Goal: Transaction & Acquisition: Purchase product/service

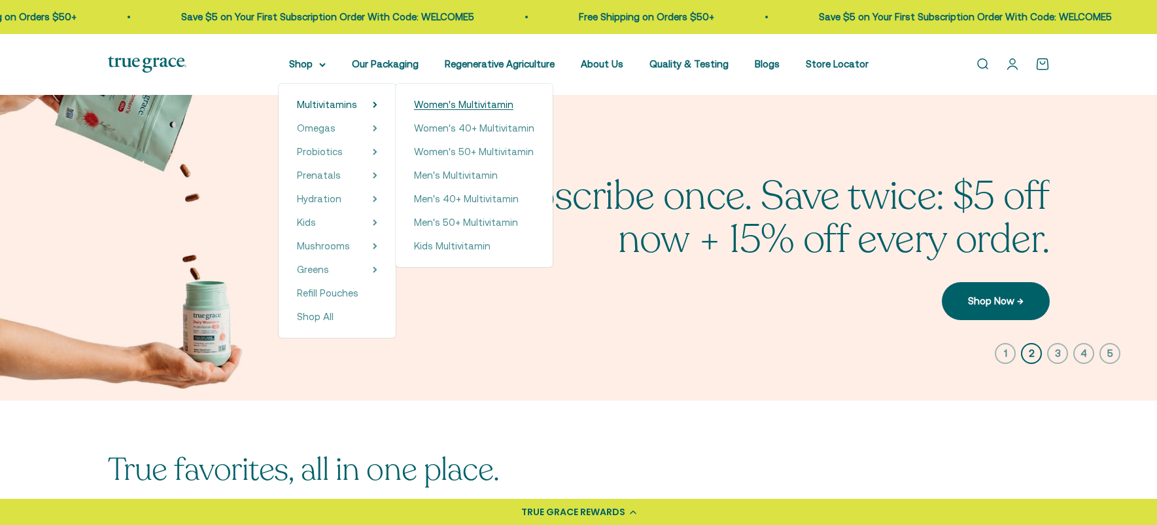
click at [456, 105] on span "Women's Multivitamin" at bounding box center [463, 104] width 99 height 11
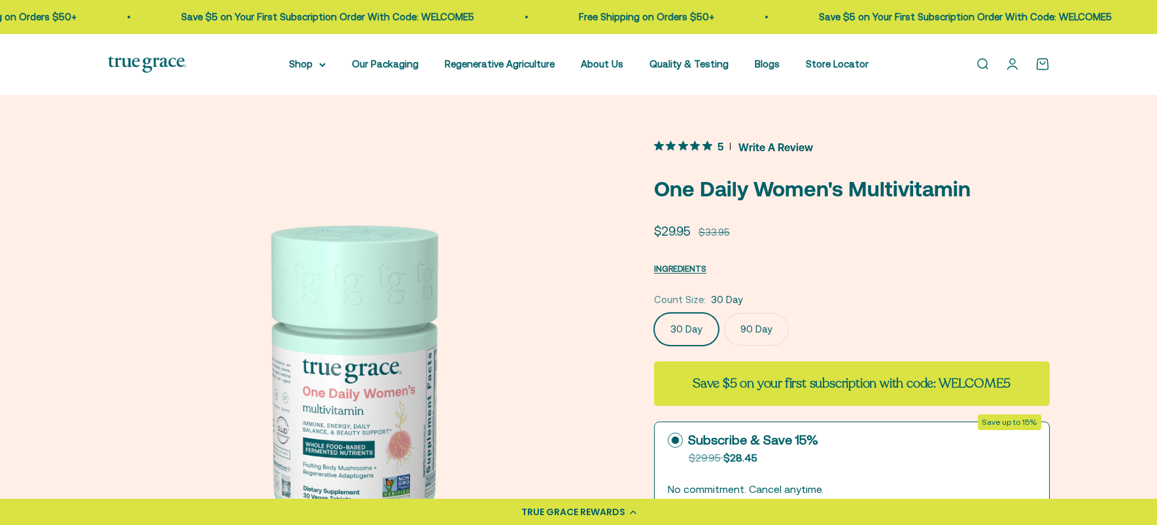
click at [772, 143] on span "Write A Review" at bounding box center [775, 147] width 75 height 20
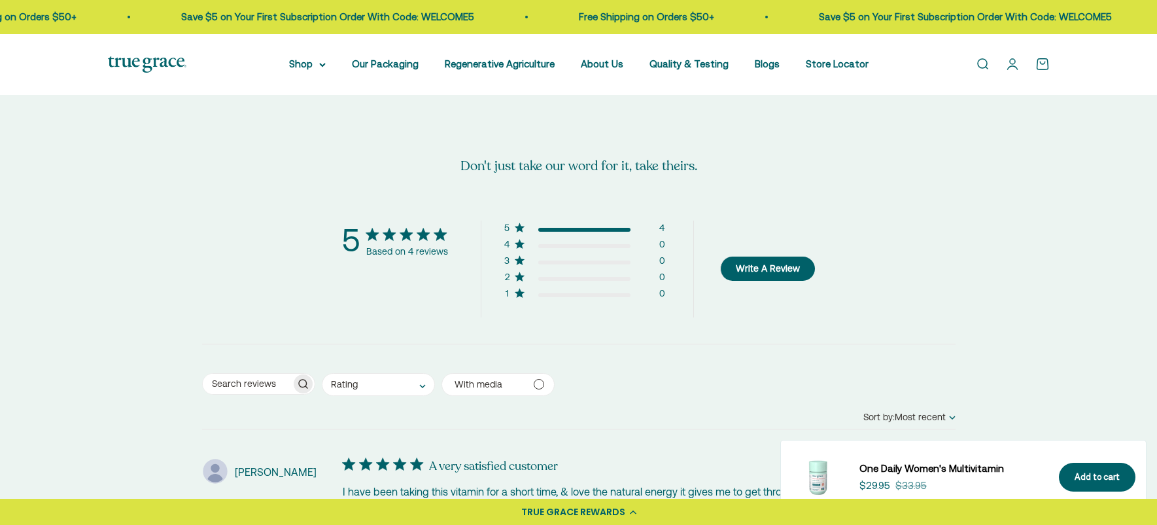
scroll to position [2480, 0]
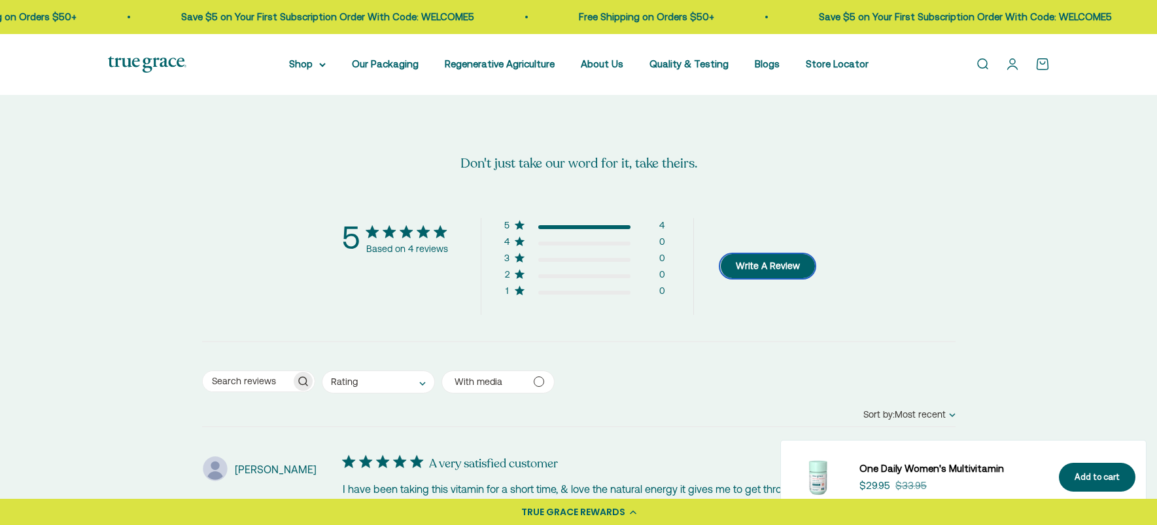
click at [777, 269] on button "Write A Review" at bounding box center [767, 266] width 95 height 24
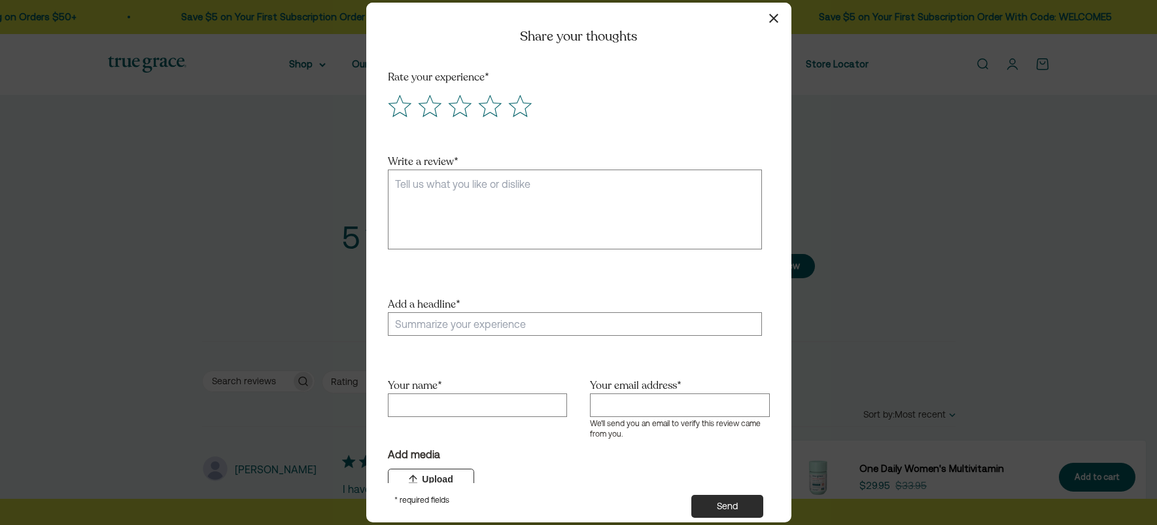
click at [772, 11] on button "button" at bounding box center [774, 18] width 19 height 19
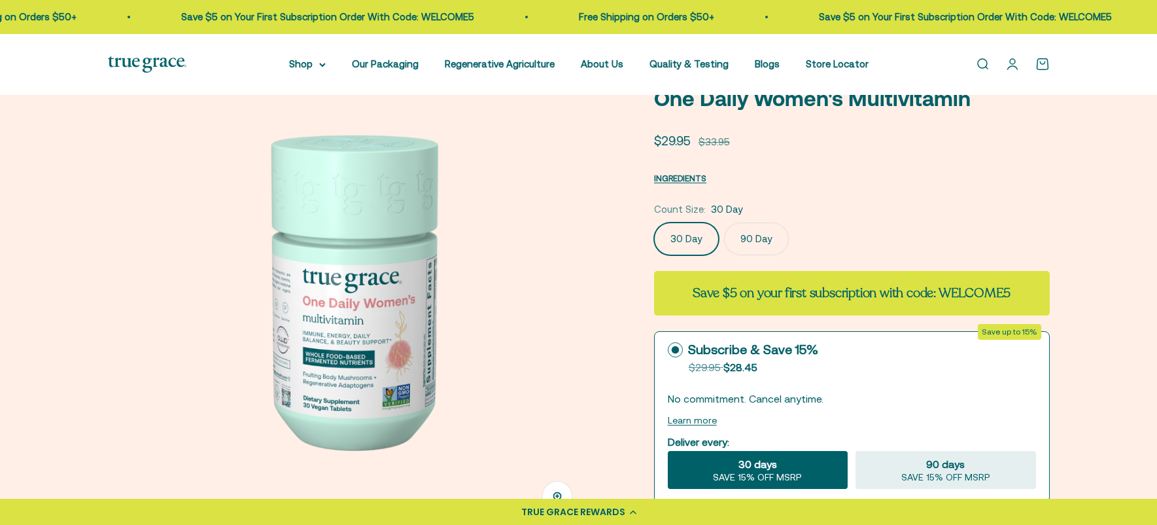
scroll to position [91, 0]
click at [678, 174] on span "INGREDIENTS" at bounding box center [680, 178] width 52 height 10
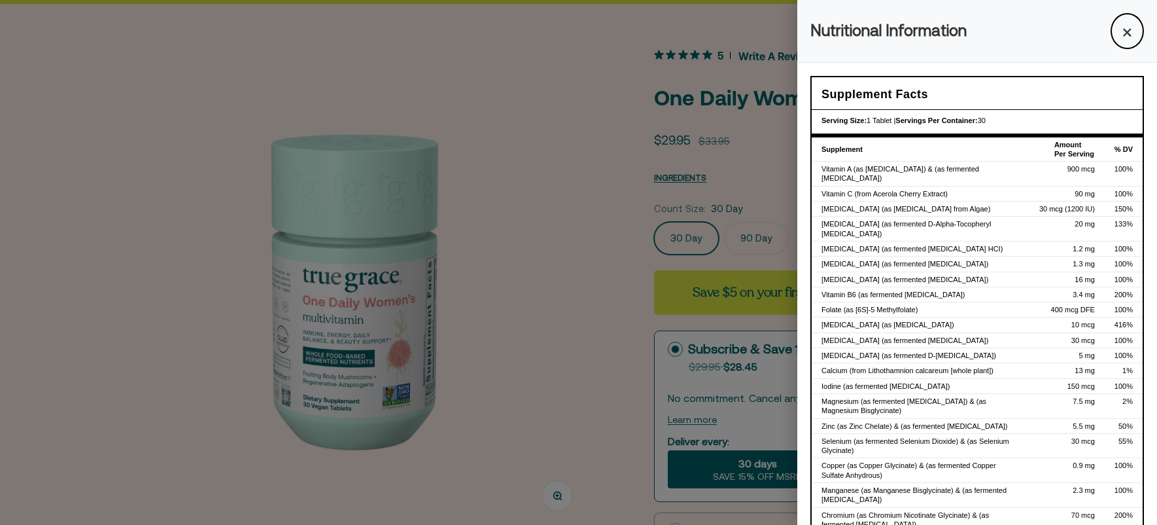
click at [560, 67] on div at bounding box center [578, 262] width 1157 height 525
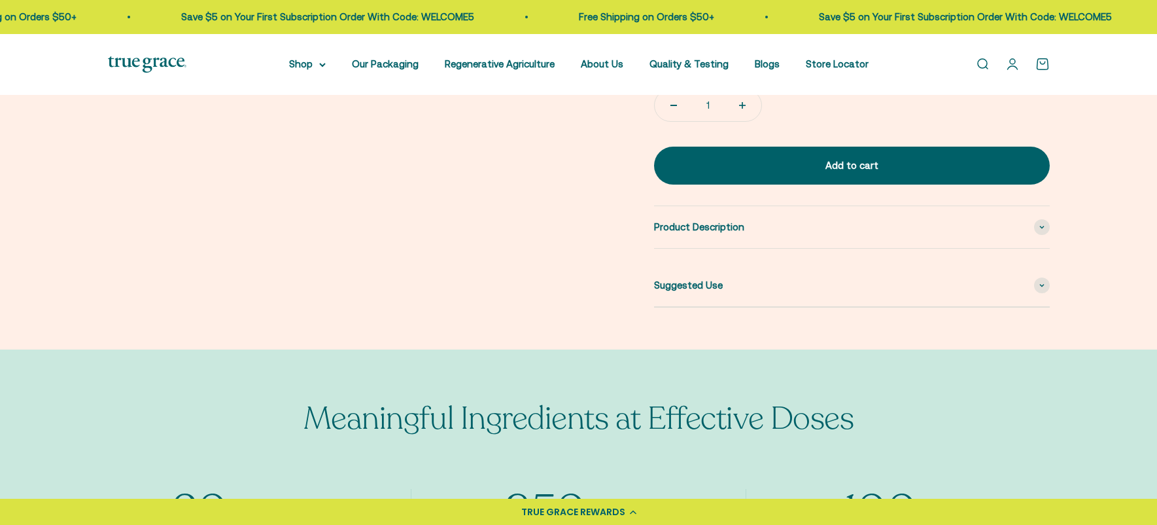
scroll to position [0, 0]
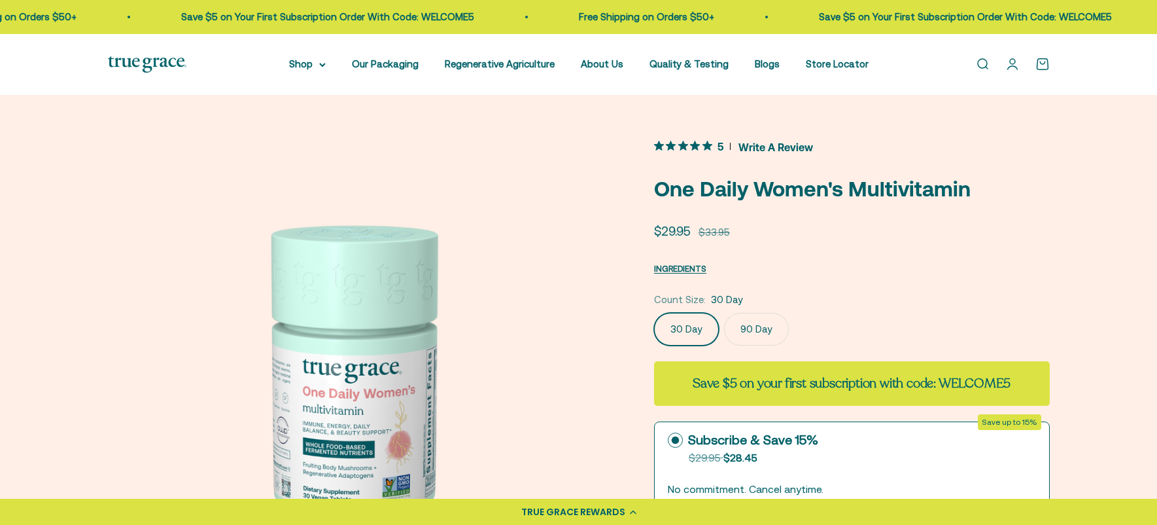
click at [697, 143] on icon "5 out 5 stars rating in total 4 reviews. Jump to reviews." at bounding box center [695, 146] width 10 height 10
click at [702, 143] on icon "5 out 5 stars rating in total 4 reviews. Jump to reviews." at bounding box center [707, 146] width 10 height 10
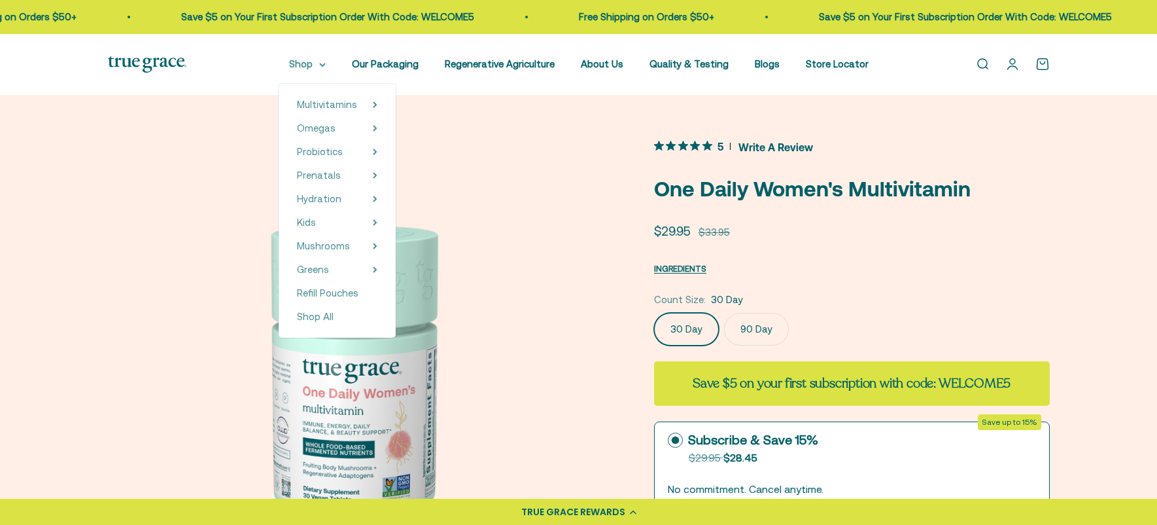
click at [324, 66] on summary "Shop" at bounding box center [307, 64] width 37 height 16
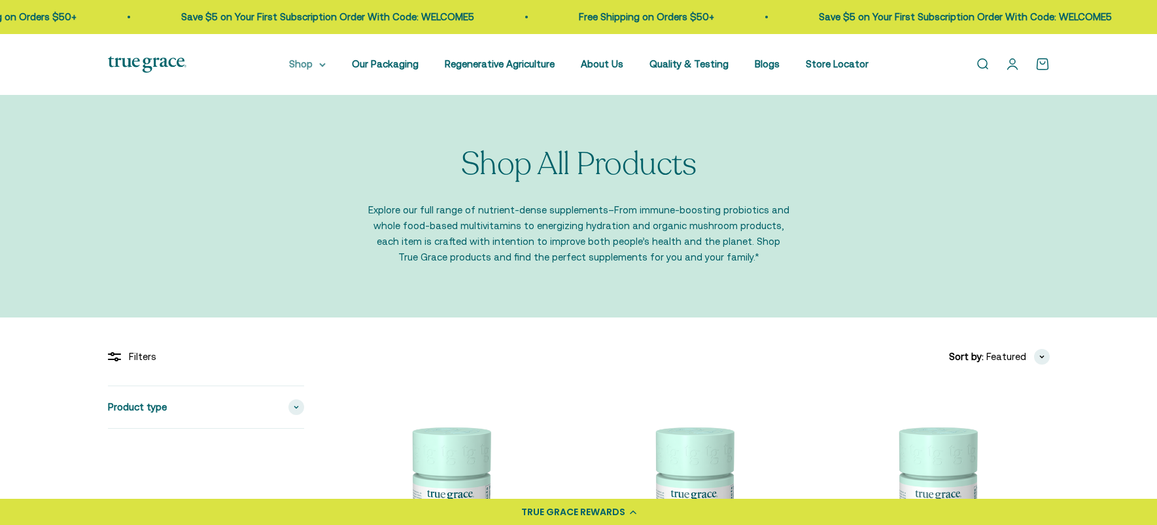
click at [325, 63] on icon at bounding box center [322, 64] width 5 height 3
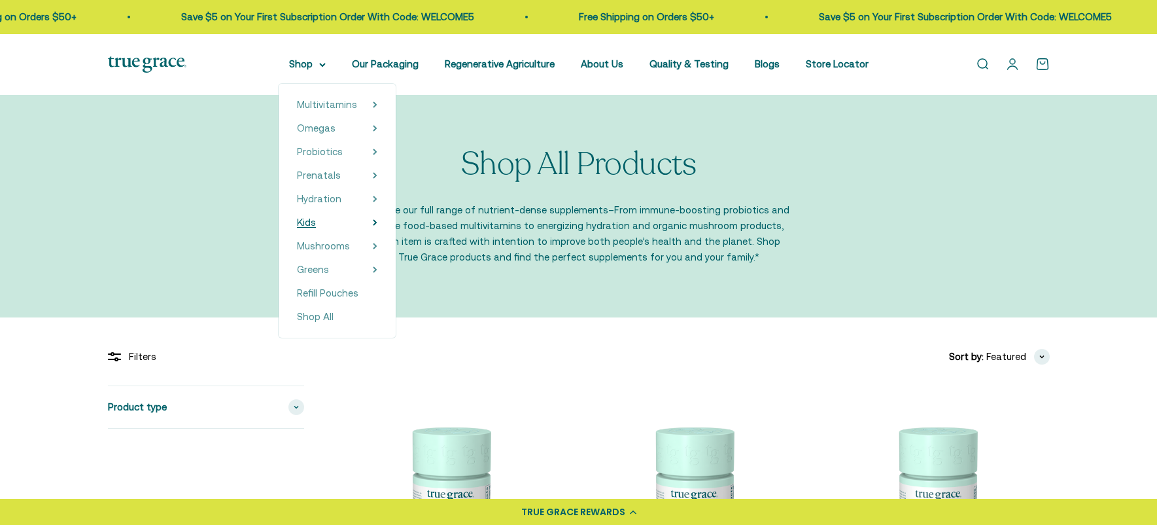
click at [375, 223] on summary "Kids" at bounding box center [337, 223] width 80 height 16
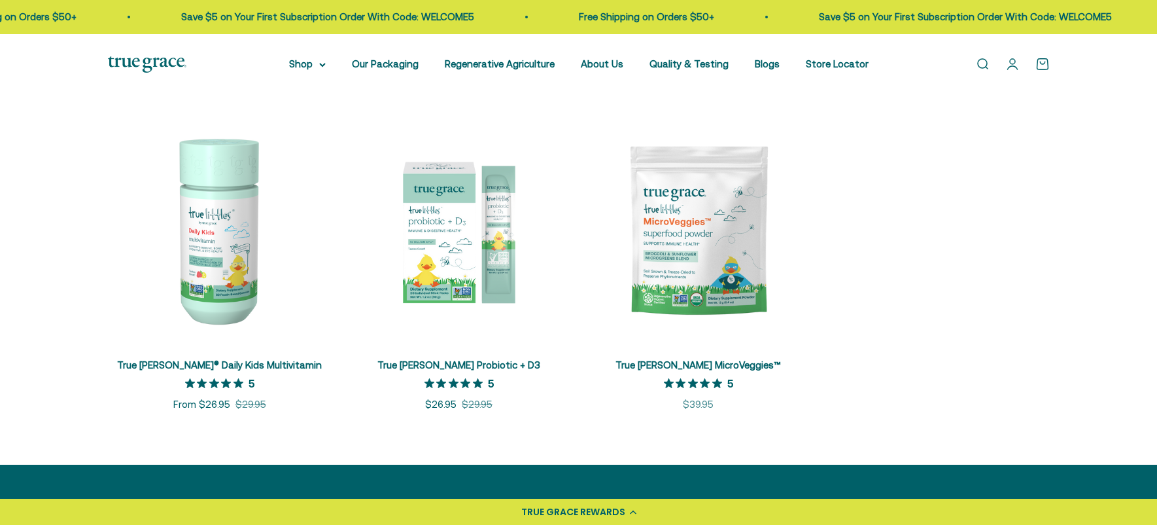
scroll to position [263, 0]
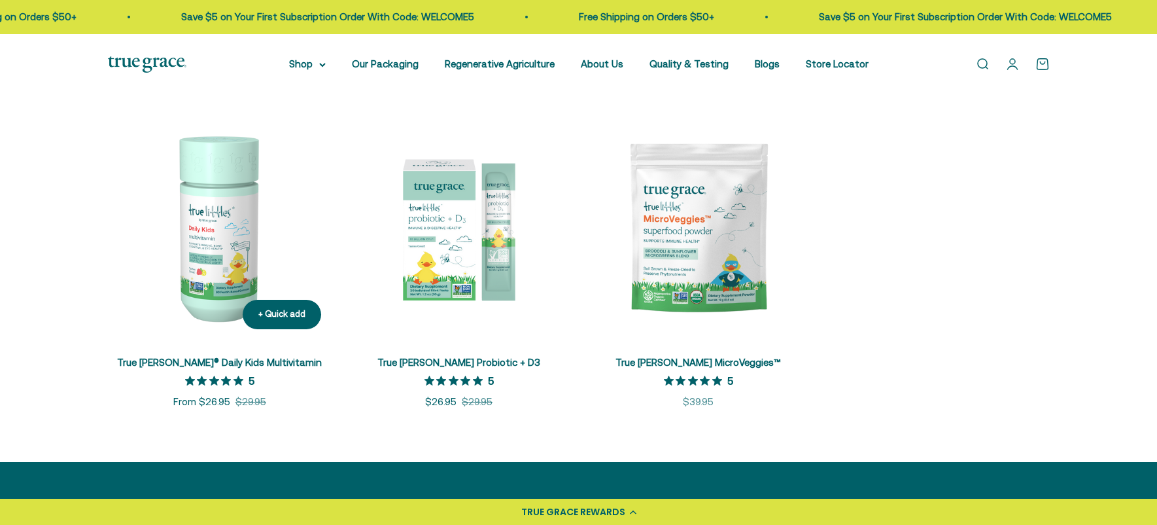
click at [210, 249] on img at bounding box center [220, 228] width 224 height 224
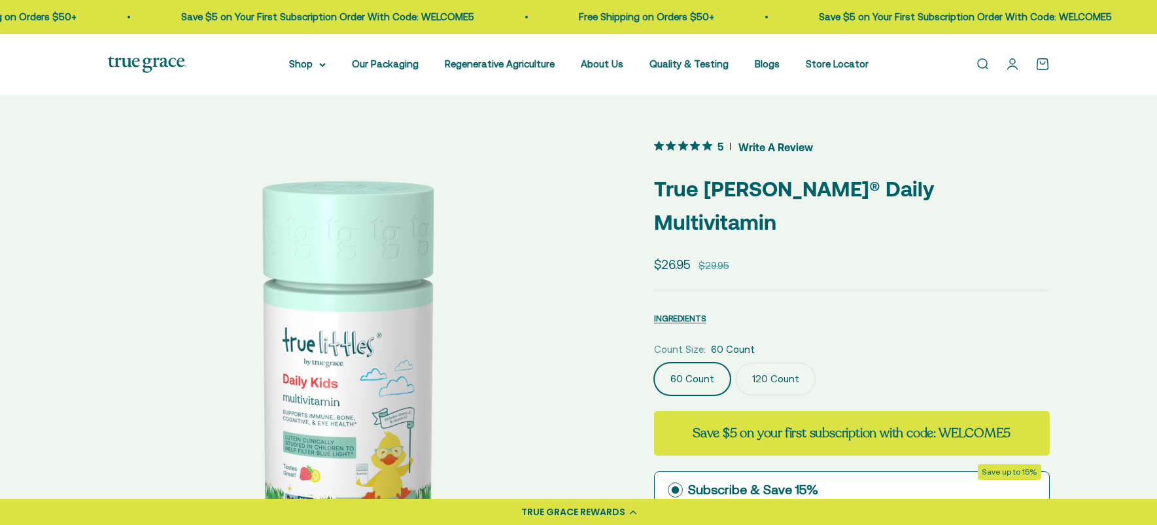
click at [703, 146] on icon "5 out 5 stars rating in total 4 reviews. Jump to reviews." at bounding box center [707, 146] width 10 height 10
click at [315, 65] on summary "Shop" at bounding box center [307, 64] width 37 height 16
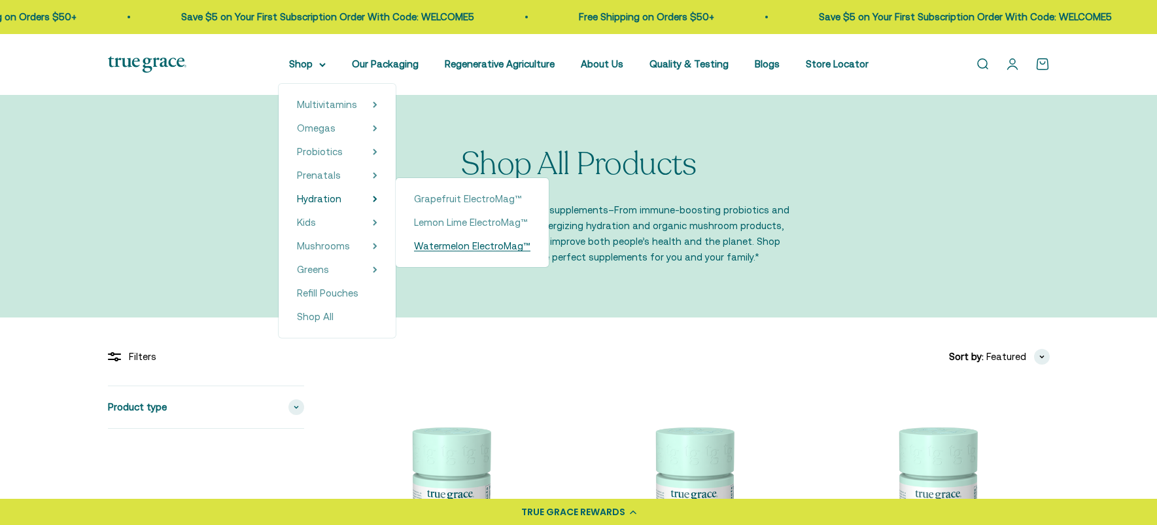
click at [457, 243] on span "Watermelon ElectroMag™" at bounding box center [472, 245] width 116 height 11
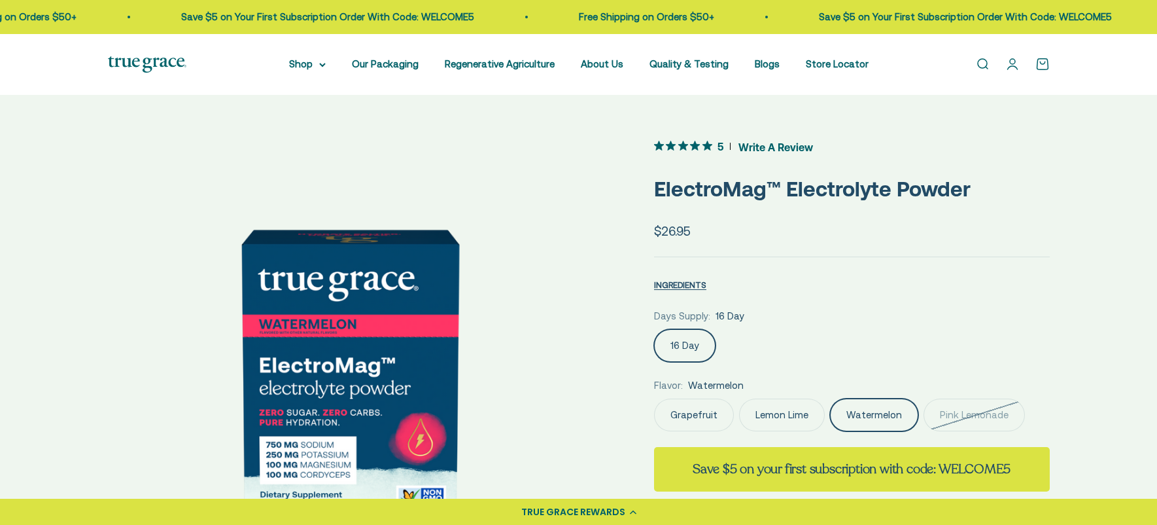
click at [706, 145] on icon "5 out 5 stars rating in total 3 reviews. Jump to reviews." at bounding box center [707, 146] width 10 height 10
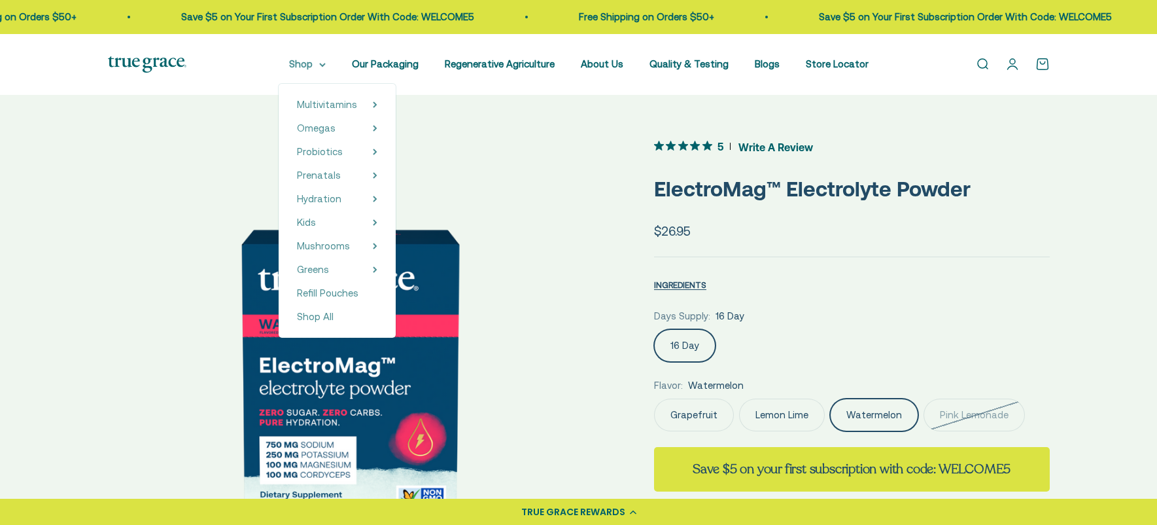
click at [326, 65] on summary "Shop" at bounding box center [307, 64] width 37 height 16
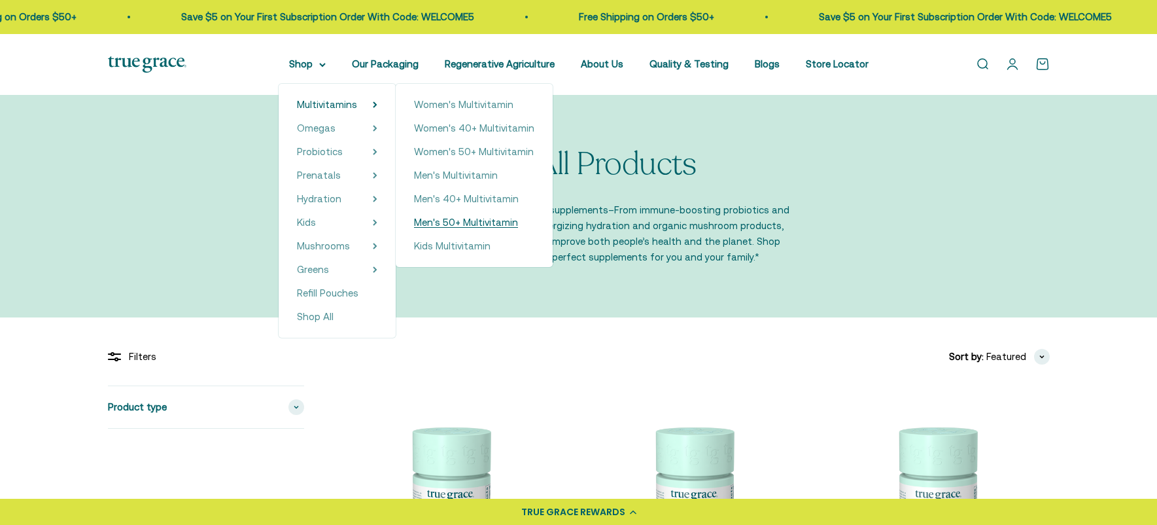
click at [460, 224] on span "Men's 50+ Multivitamin" at bounding box center [466, 221] width 104 height 11
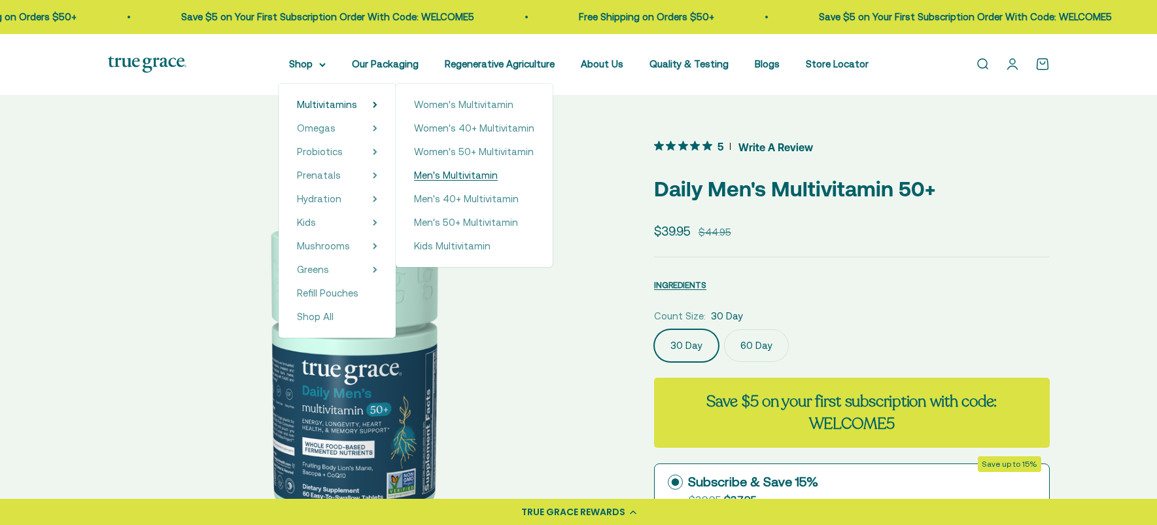
click at [456, 175] on span "Men's Multivitamin" at bounding box center [456, 174] width 84 height 11
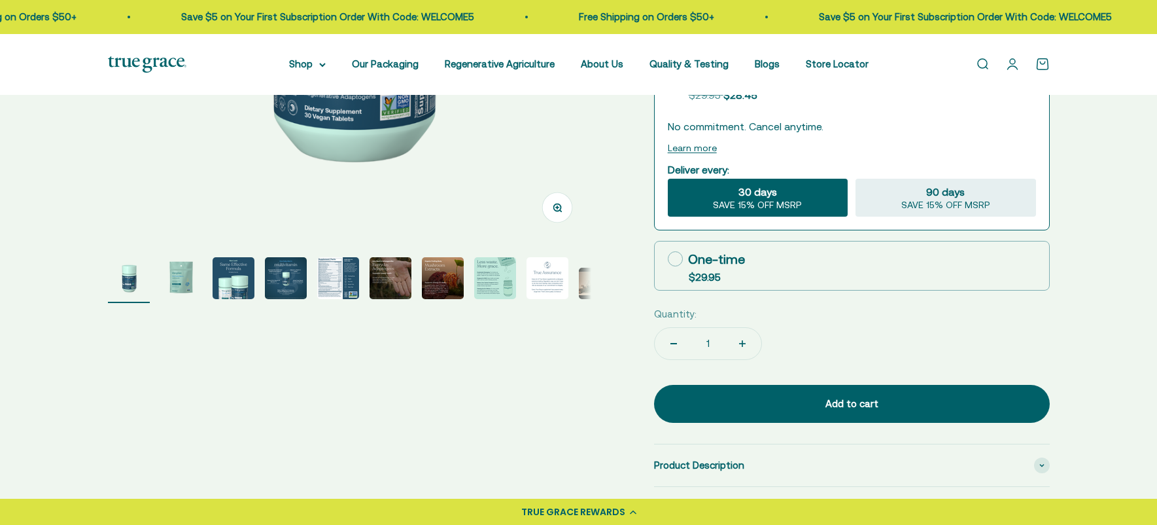
scroll to position [377, 0]
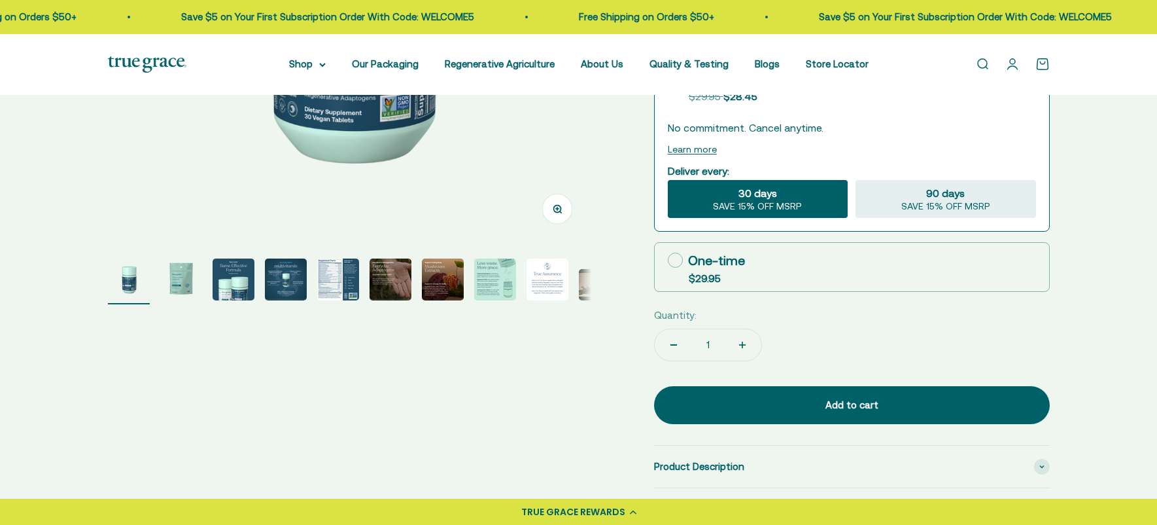
click at [341, 281] on img "Go to item 5" at bounding box center [338, 279] width 42 height 42
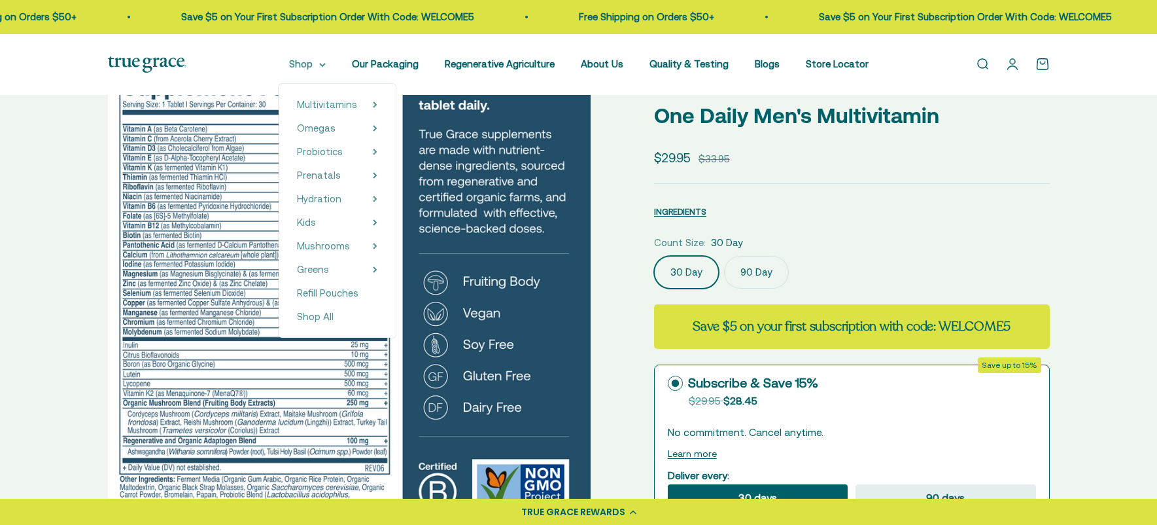
scroll to position [74, 0]
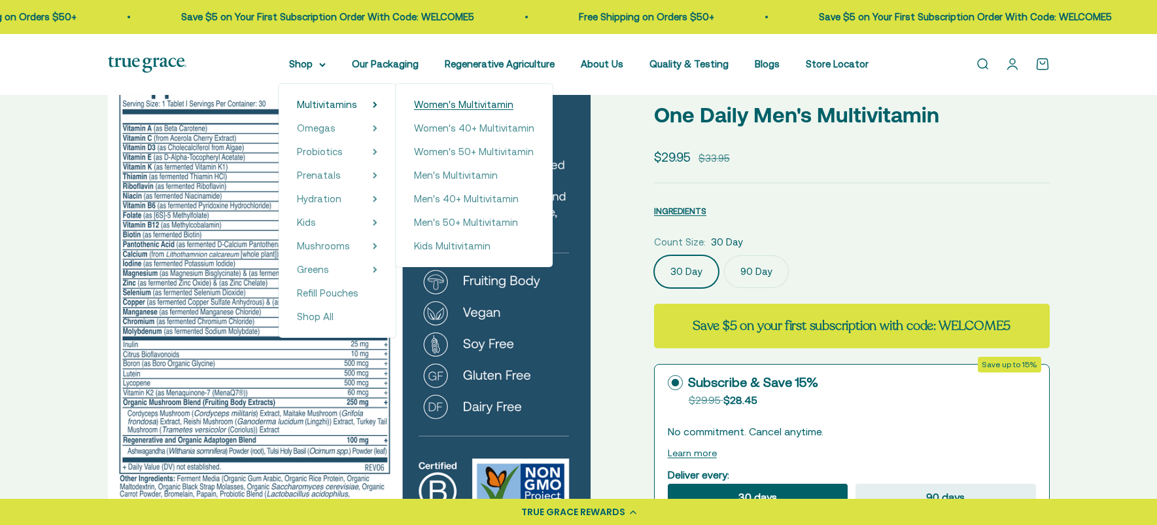
click at [455, 109] on span "Women's Multivitamin" at bounding box center [463, 104] width 99 height 11
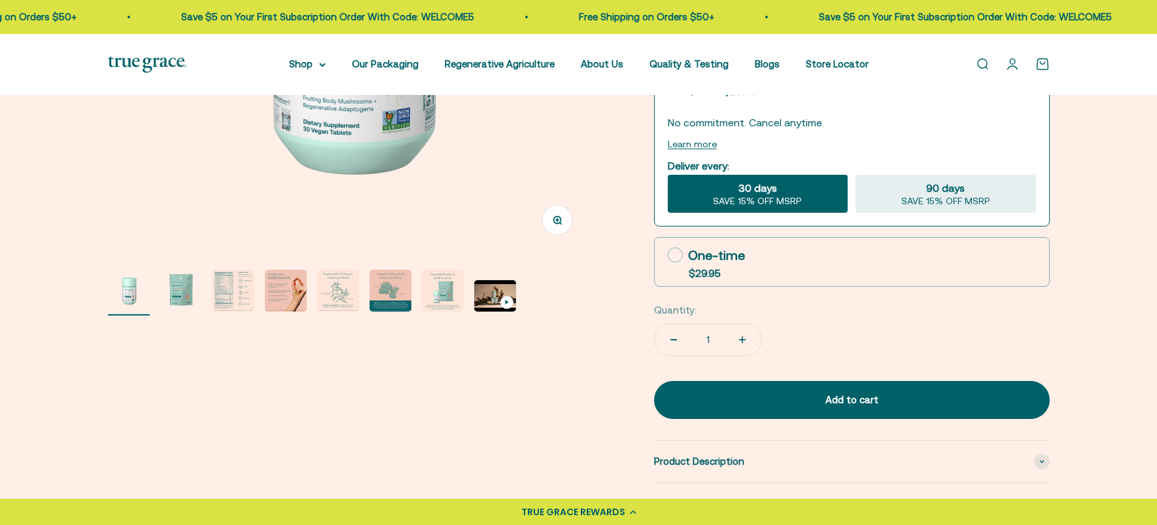
scroll to position [370, 0]
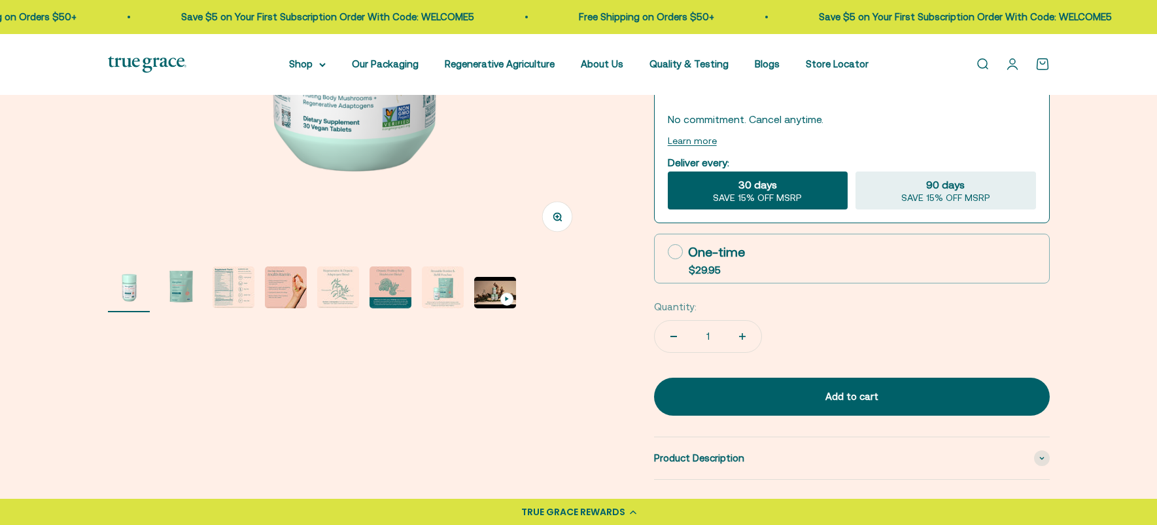
click at [227, 286] on img "Go to item 3" at bounding box center [234, 287] width 42 height 42
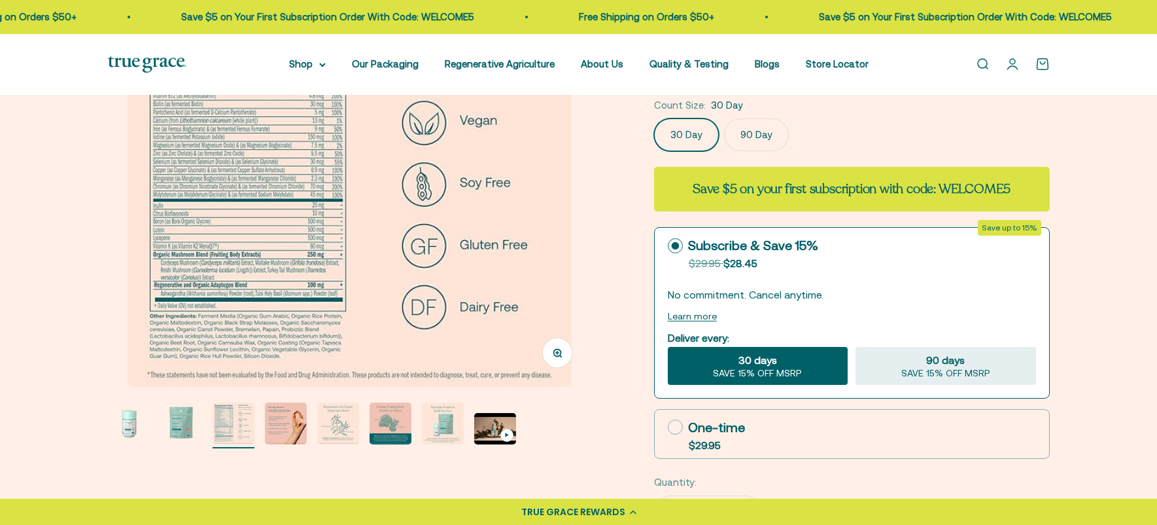
scroll to position [196, 0]
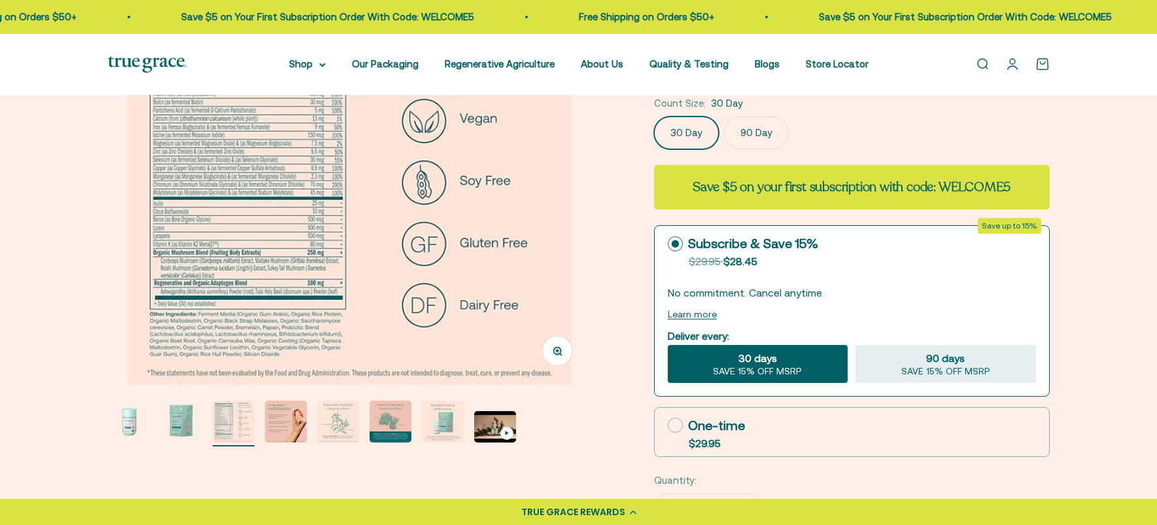
click at [281, 422] on img "Go to item 4" at bounding box center [286, 421] width 42 height 42
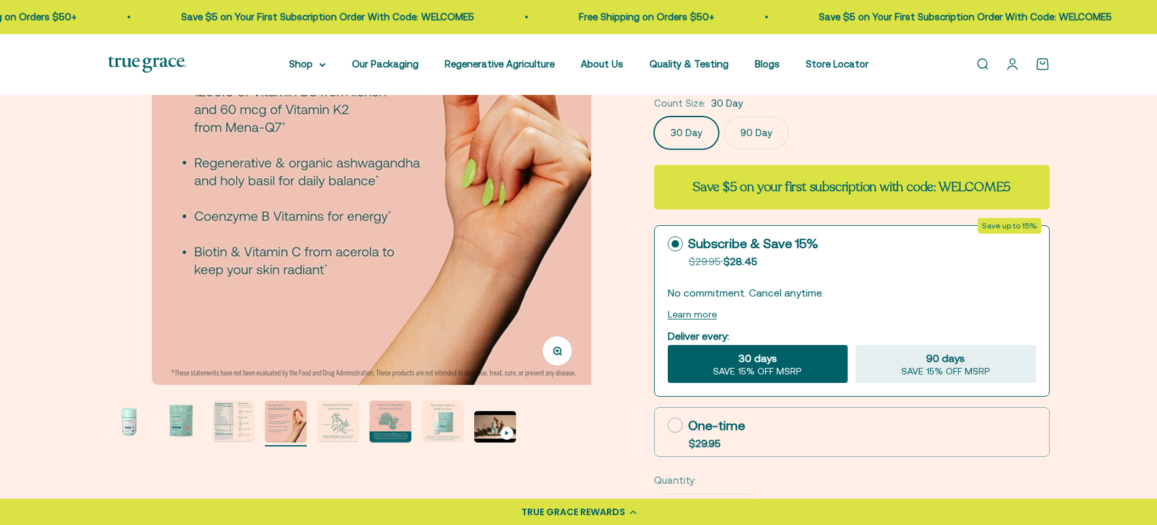
click at [333, 422] on img "Go to item 5" at bounding box center [338, 421] width 42 height 42
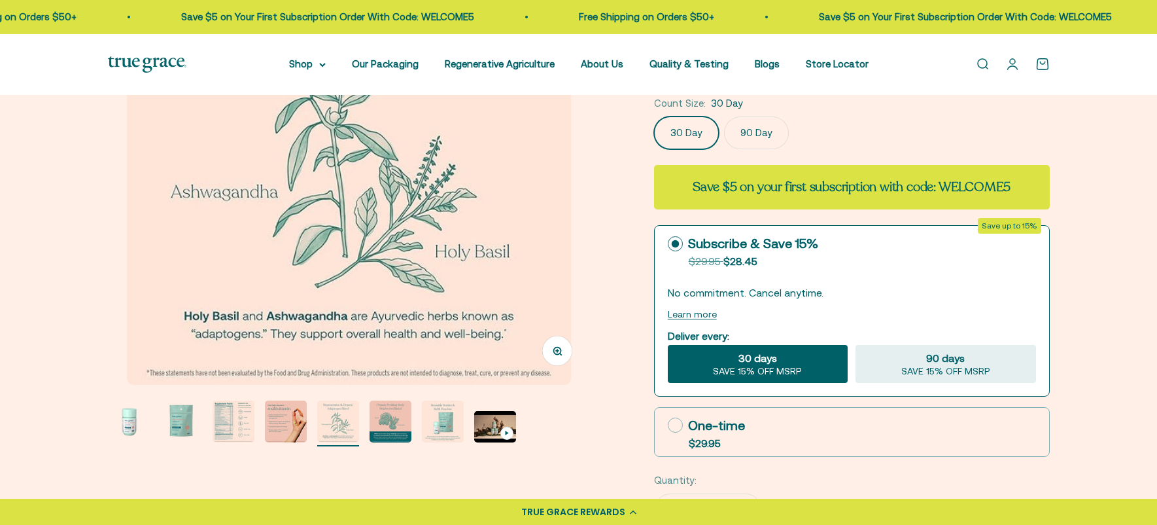
click at [390, 425] on img "Go to item 6" at bounding box center [391, 421] width 42 height 42
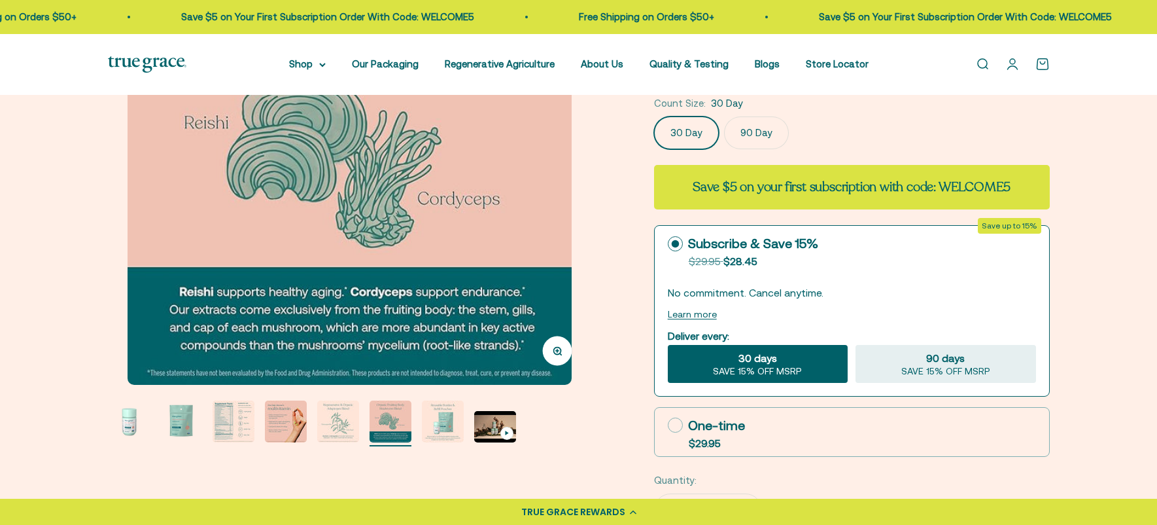
click at [439, 424] on img "Go to item 7" at bounding box center [443, 421] width 42 height 42
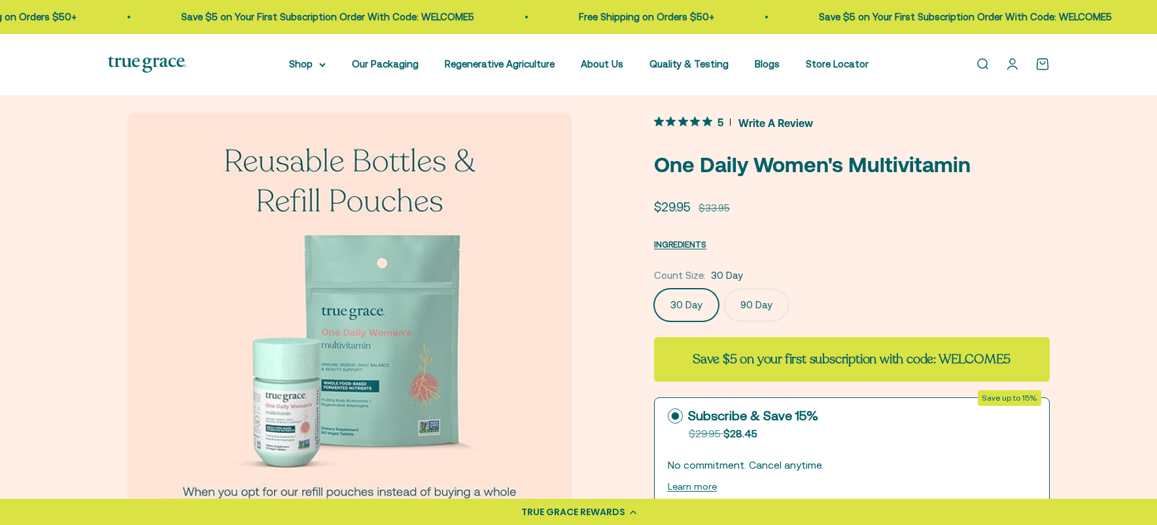
scroll to position [0, 0]
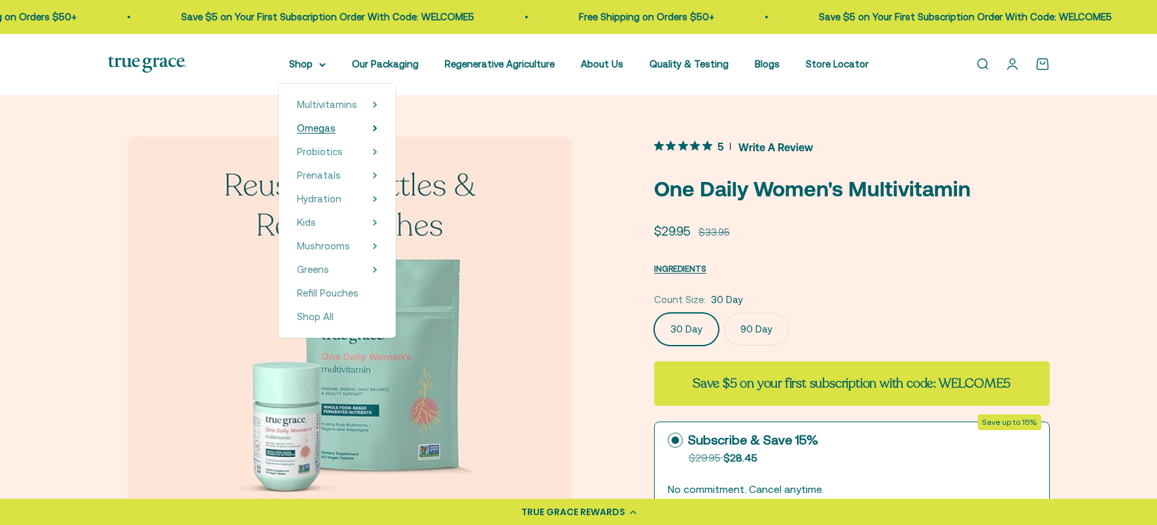
click at [353, 128] on summary "Omegas" at bounding box center [337, 128] width 80 height 16
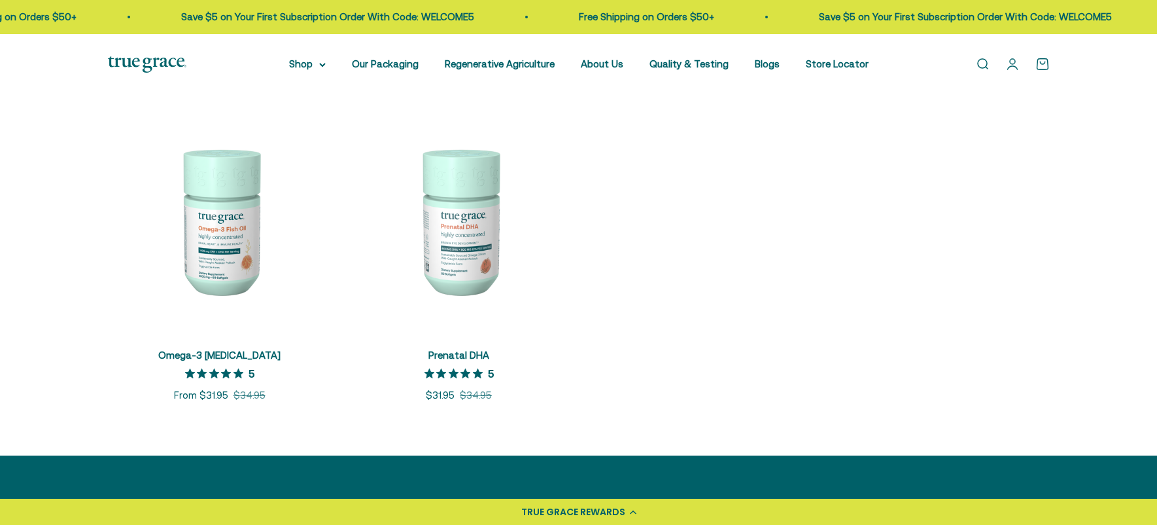
scroll to position [260, 0]
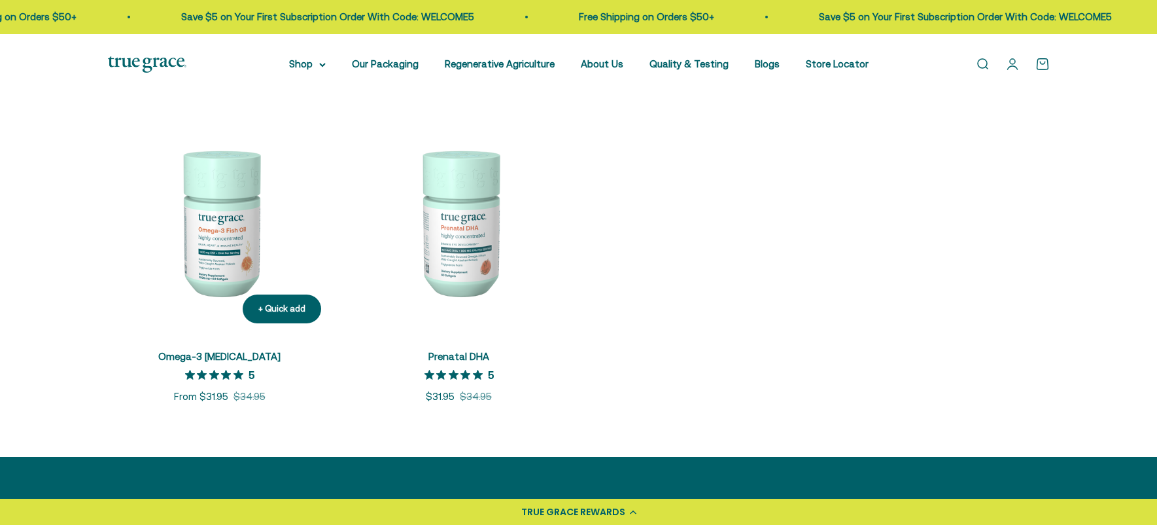
click at [213, 226] on img at bounding box center [220, 222] width 224 height 224
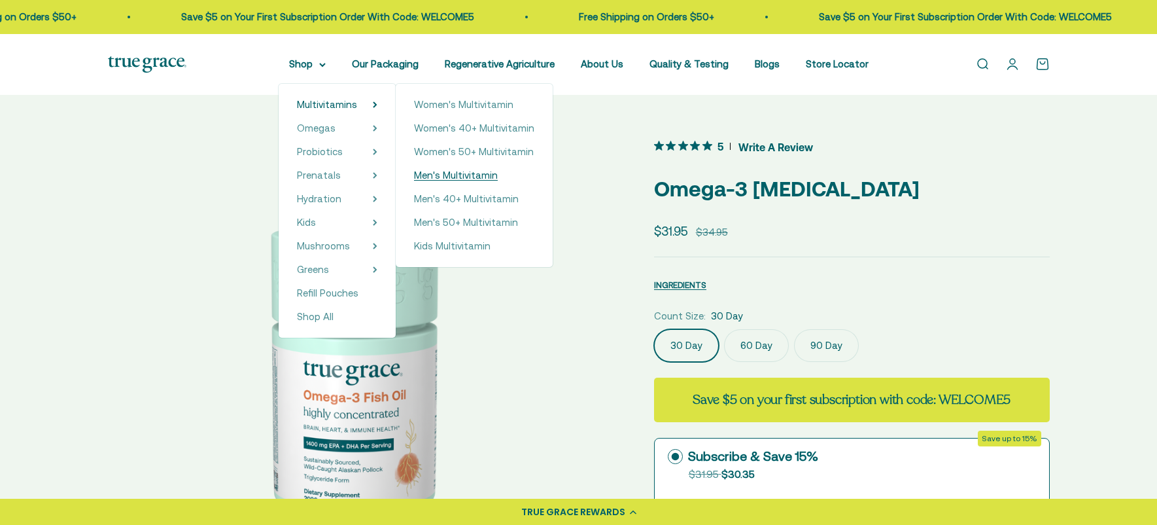
click at [471, 179] on span "Men's Multivitamin" at bounding box center [456, 174] width 84 height 11
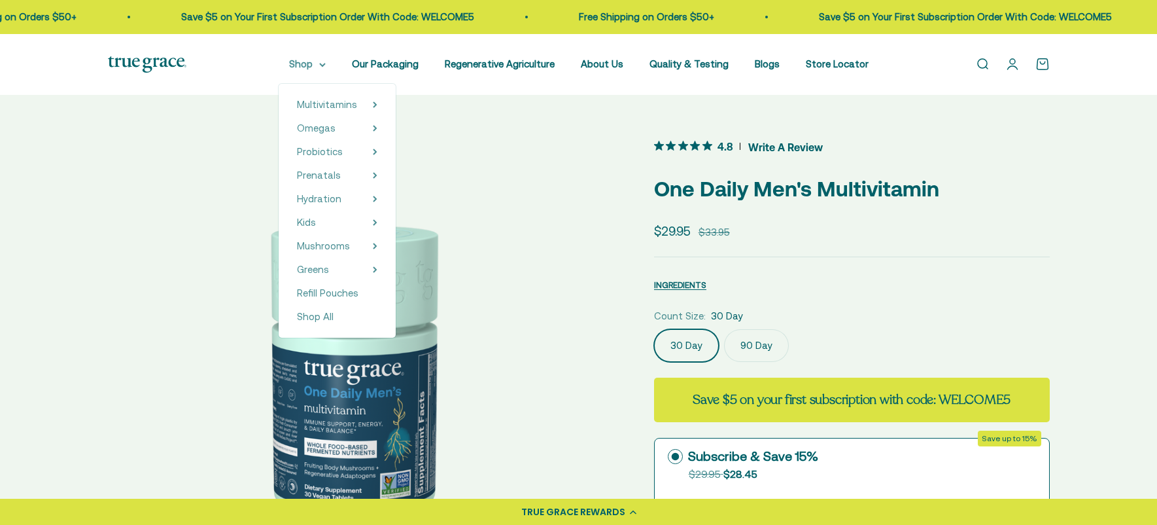
click at [326, 66] on icon at bounding box center [322, 65] width 7 height 5
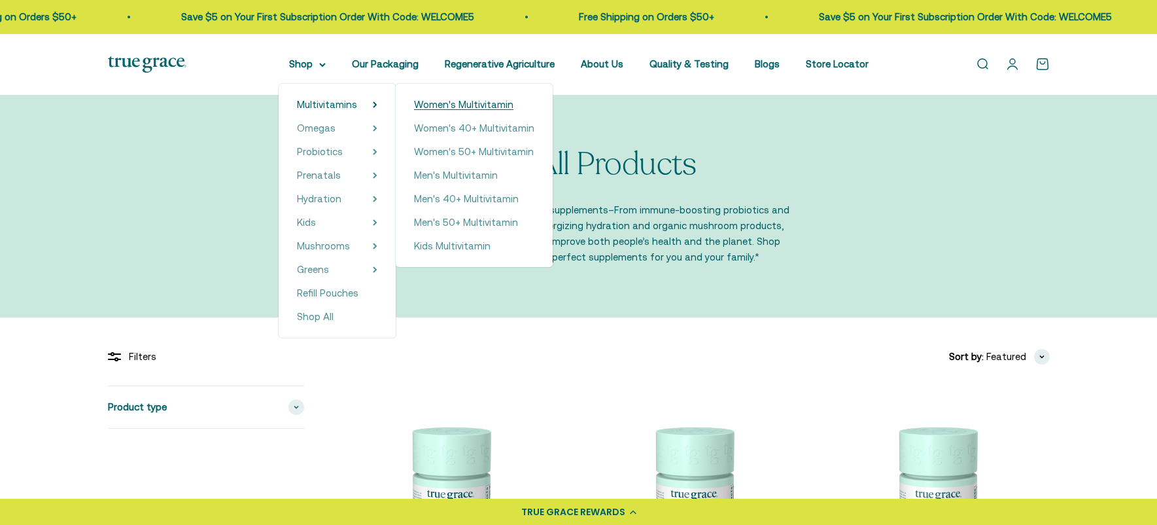
click at [462, 106] on span "Women's Multivitamin" at bounding box center [463, 104] width 99 height 11
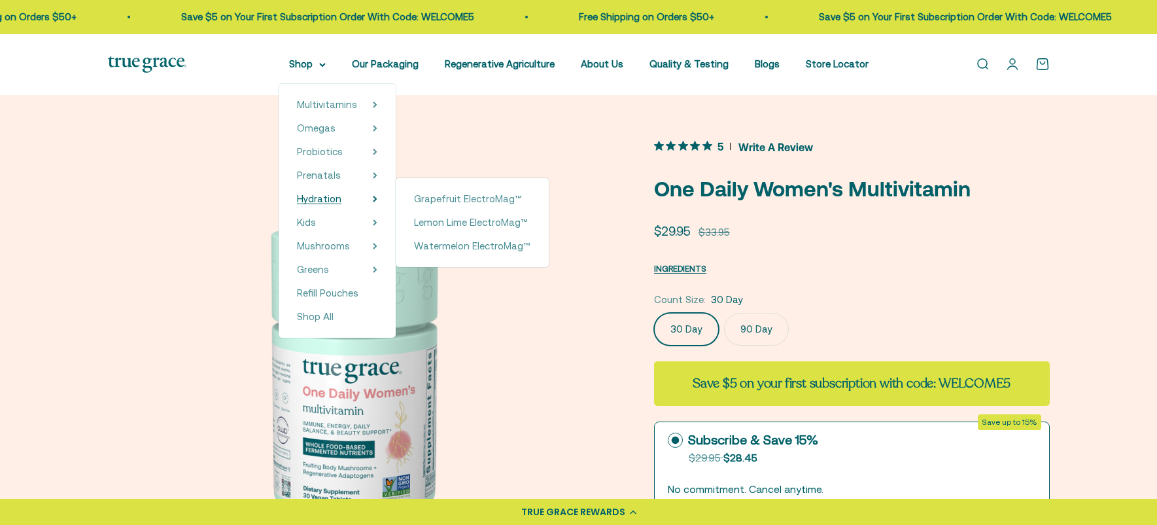
click at [339, 202] on span "Hydration" at bounding box center [319, 198] width 44 height 11
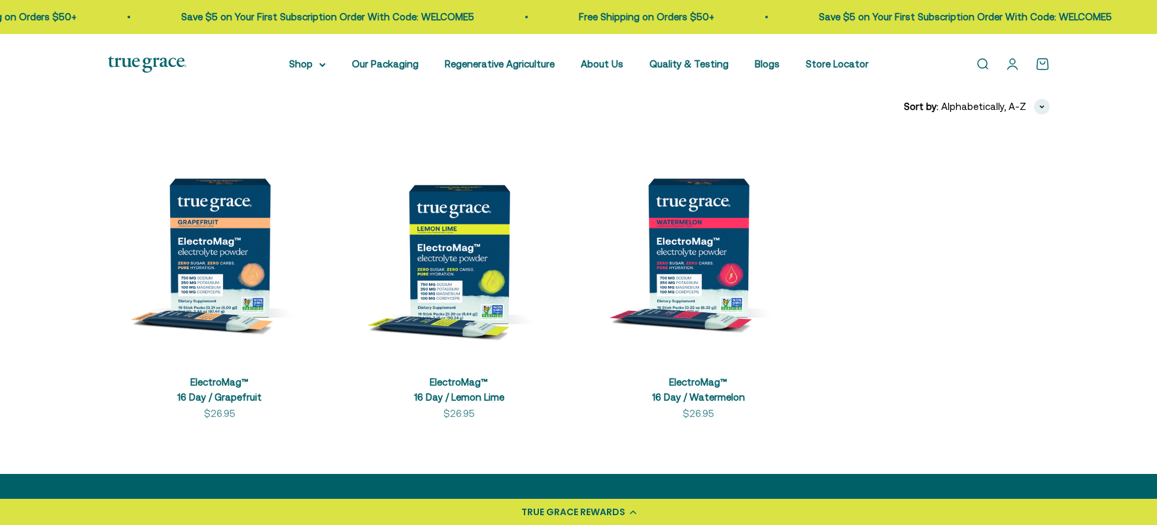
scroll to position [276, 0]
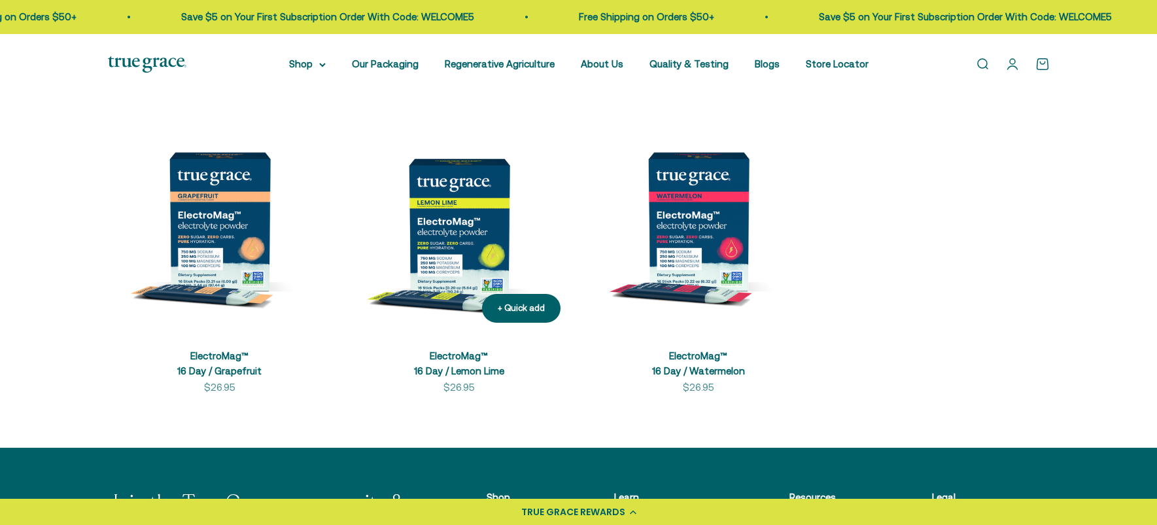
click at [455, 245] on img at bounding box center [459, 221] width 224 height 224
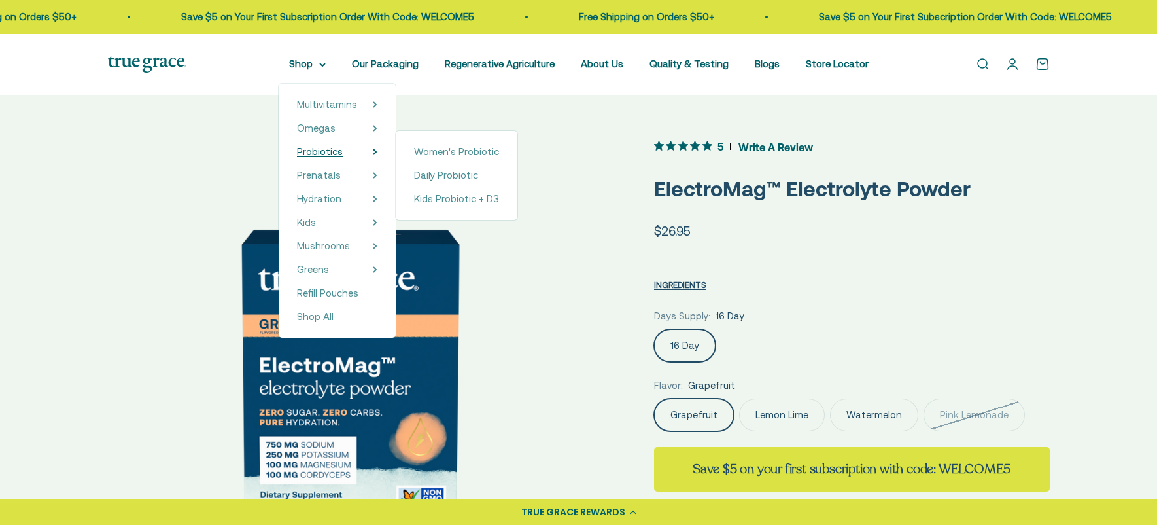
click at [333, 152] on span "Probiotics" at bounding box center [320, 151] width 46 height 11
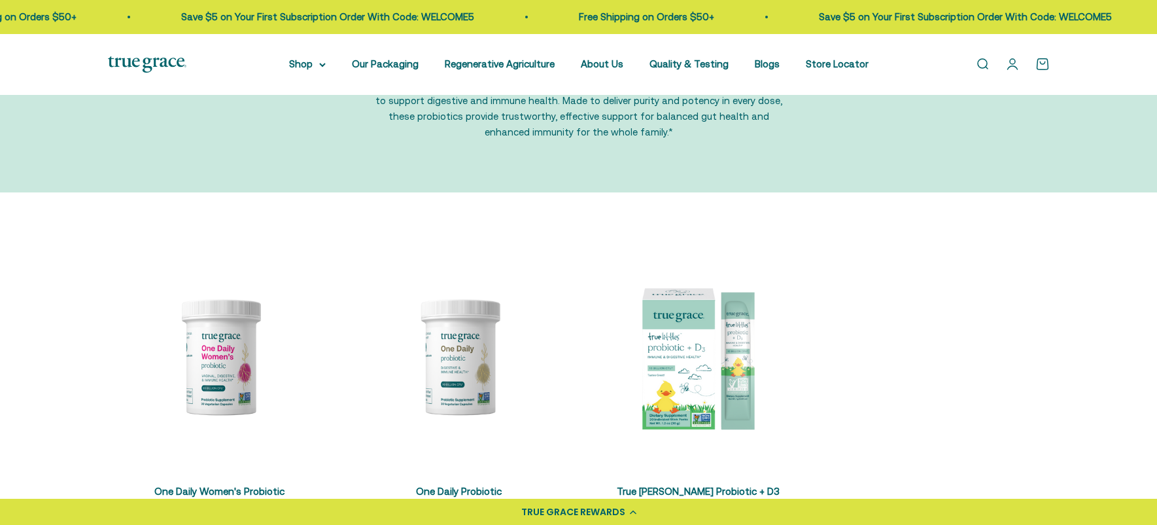
scroll to position [225, 0]
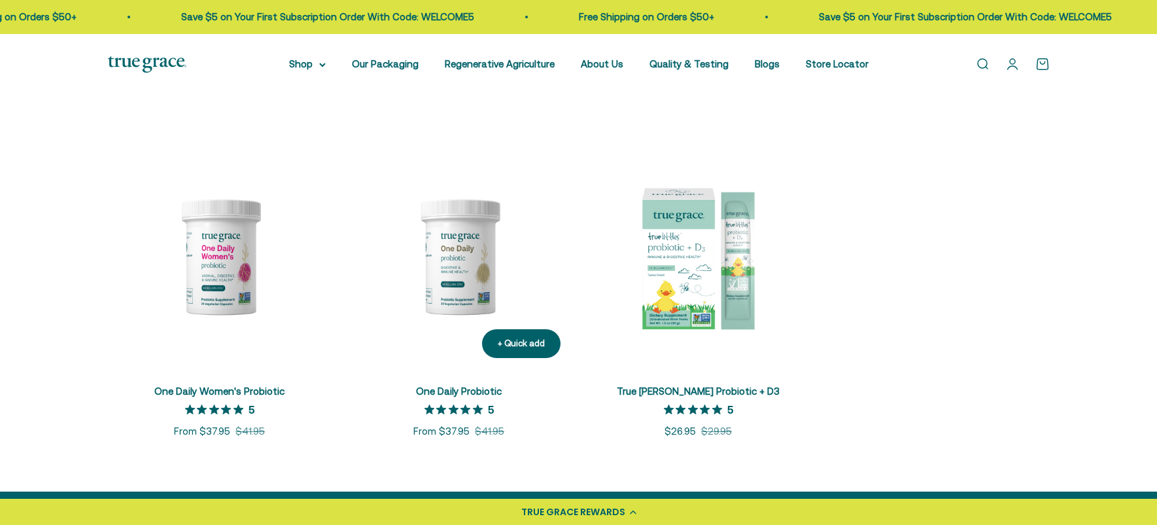
click at [432, 249] on img at bounding box center [459, 257] width 224 height 224
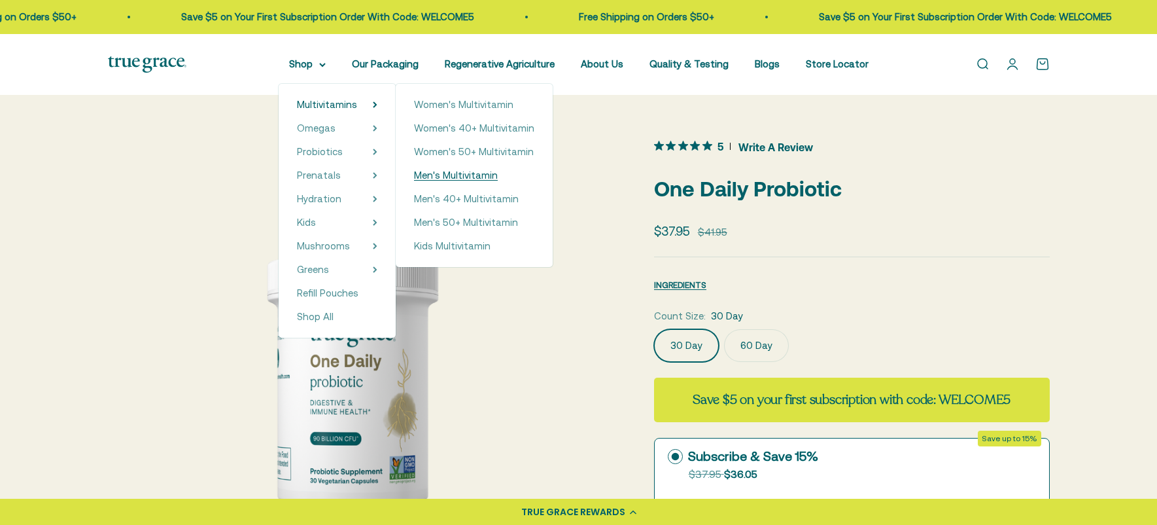
click at [472, 172] on span "Men's Multivitamin" at bounding box center [456, 174] width 84 height 11
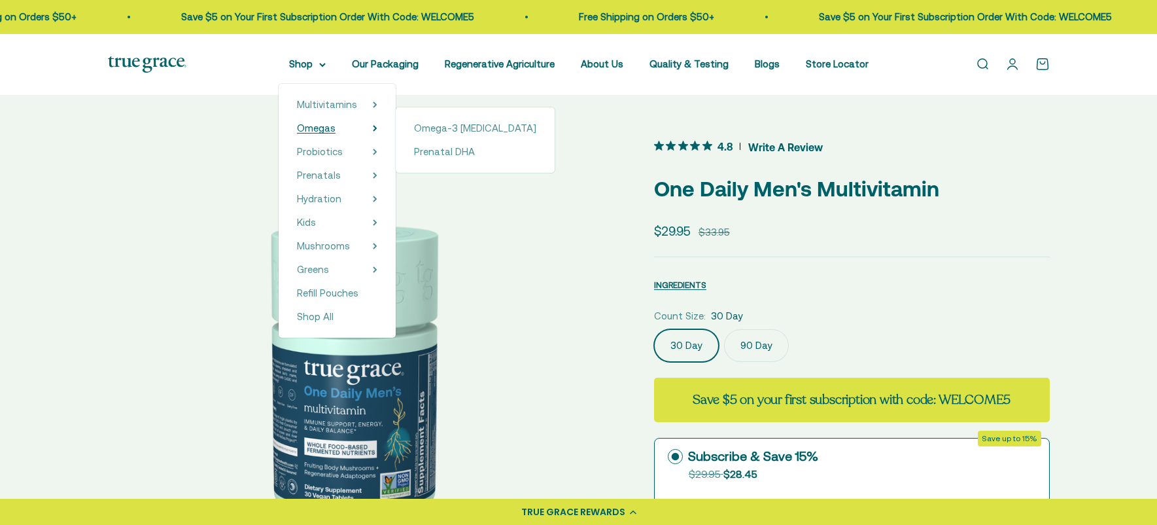
click at [332, 129] on span "Omegas" at bounding box center [316, 127] width 39 height 11
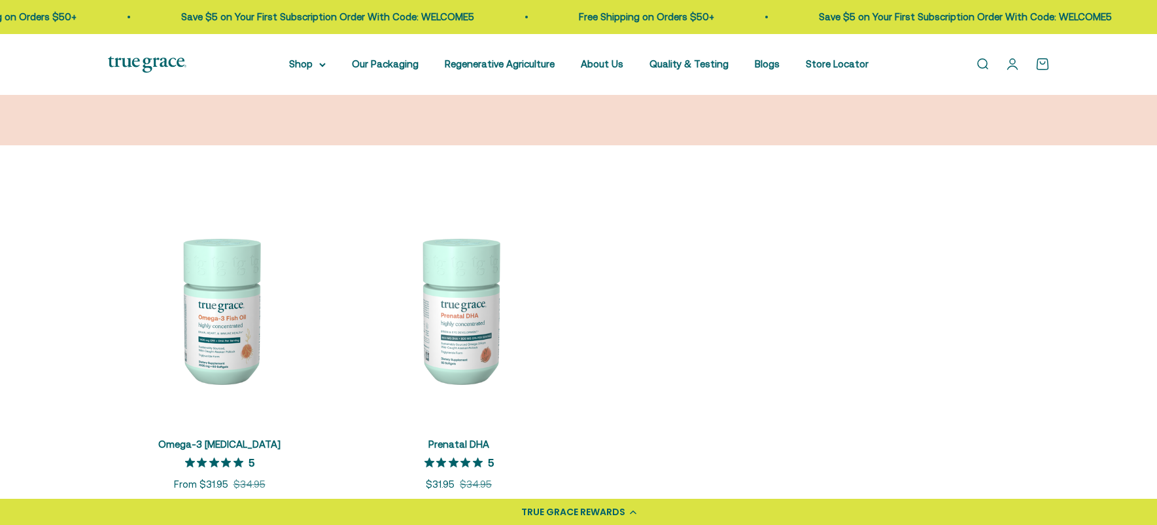
scroll to position [224, 0]
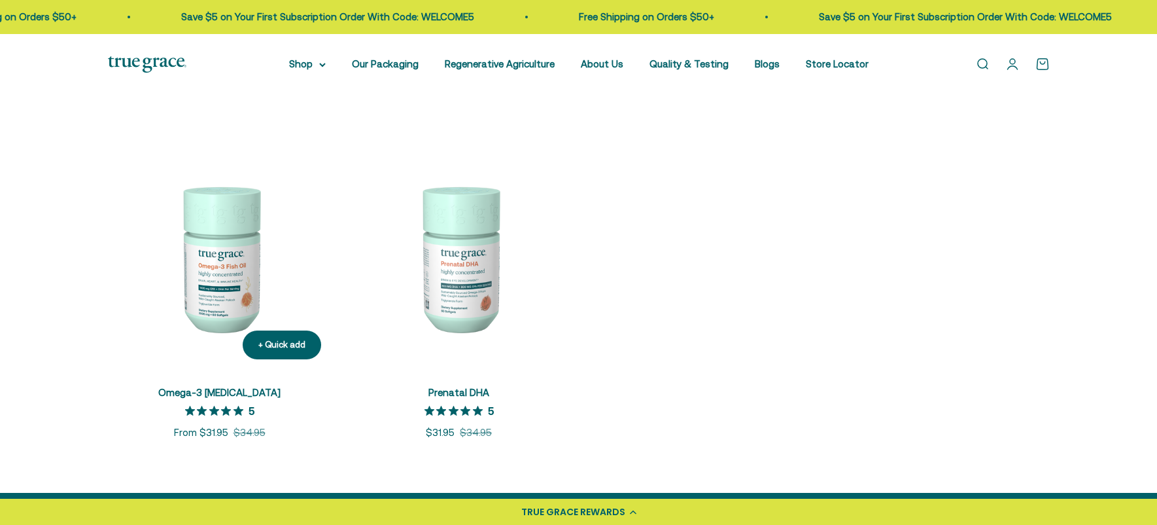
click at [232, 249] on img at bounding box center [220, 258] width 224 height 224
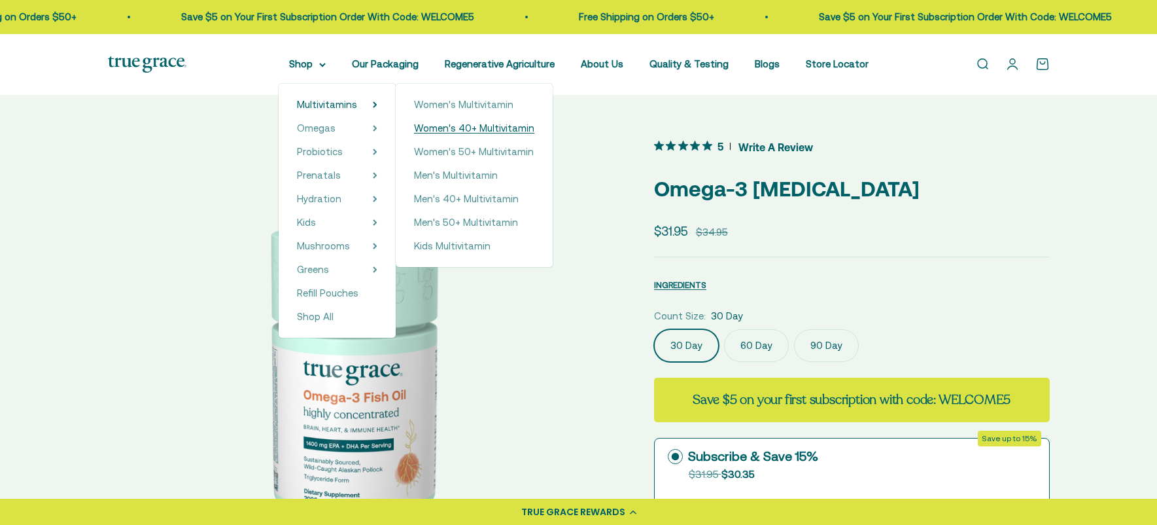
click at [501, 129] on span "Women's 40+ Multivitamin" at bounding box center [474, 127] width 120 height 11
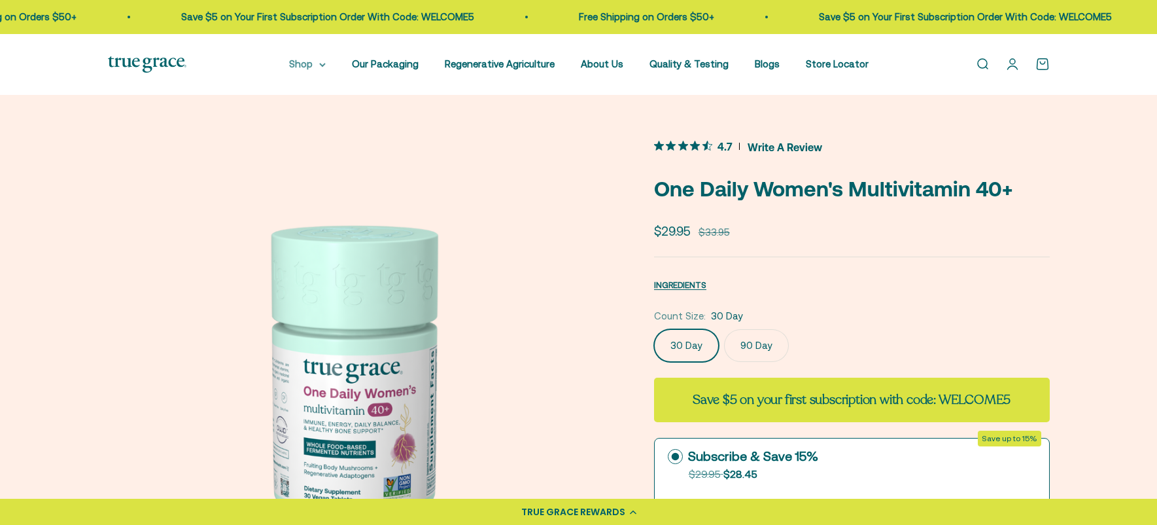
click at [318, 64] on summary "Shop" at bounding box center [307, 64] width 37 height 16
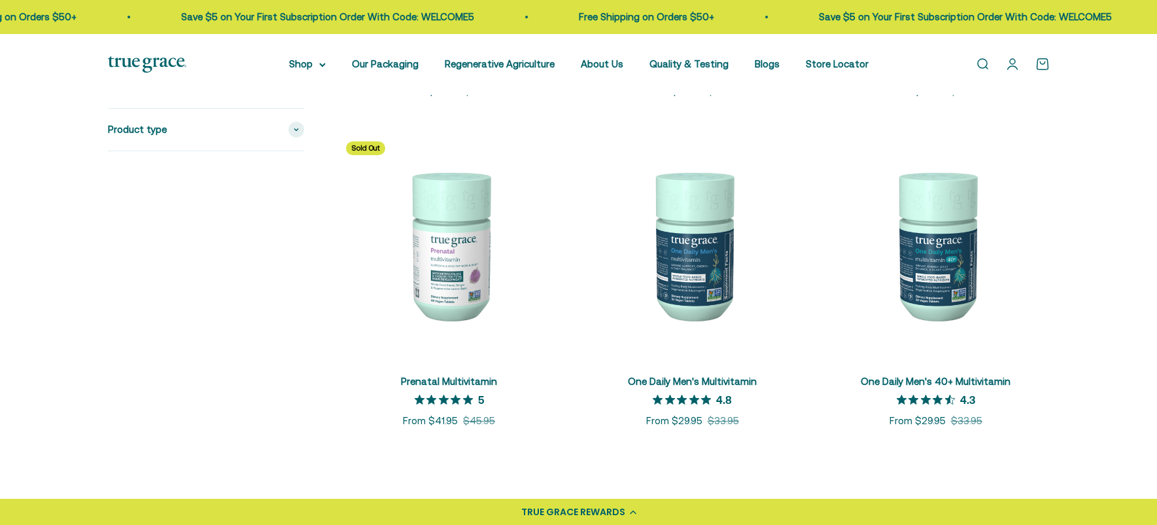
scroll to position [586, 0]
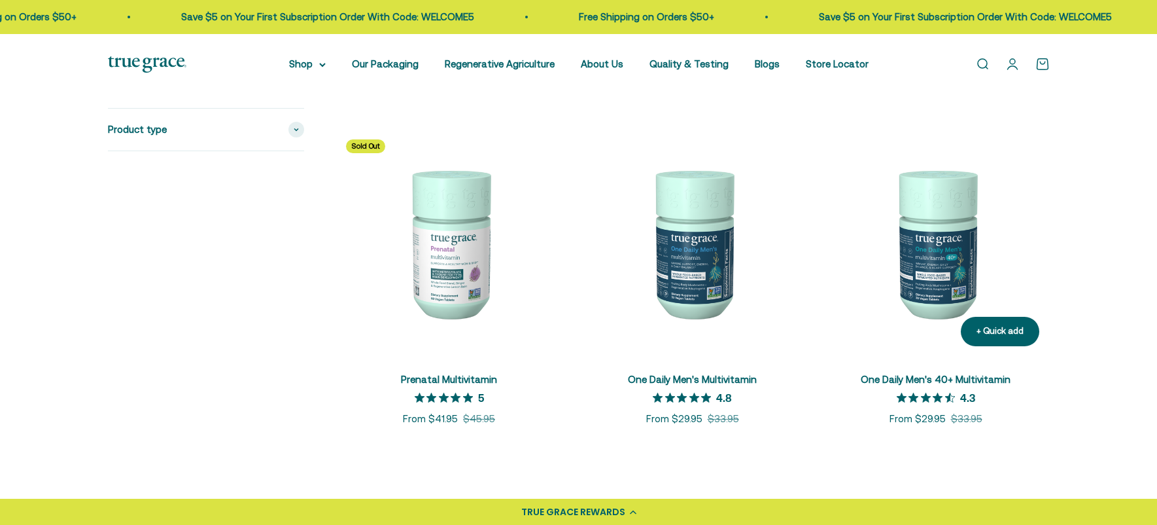
click at [931, 281] on img at bounding box center [936, 243] width 228 height 228
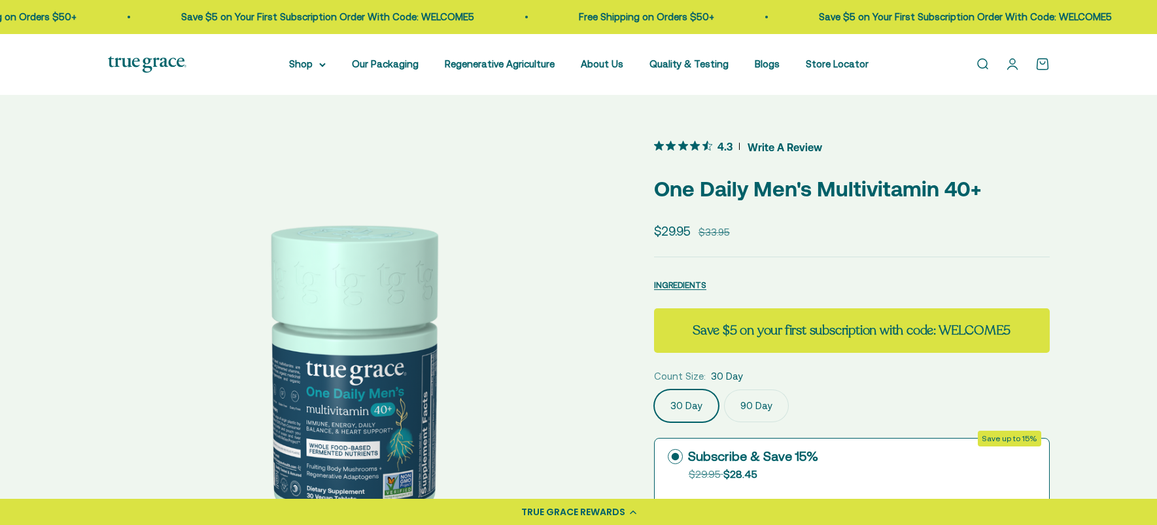
click at [162, 62] on img at bounding box center [147, 64] width 78 height 16
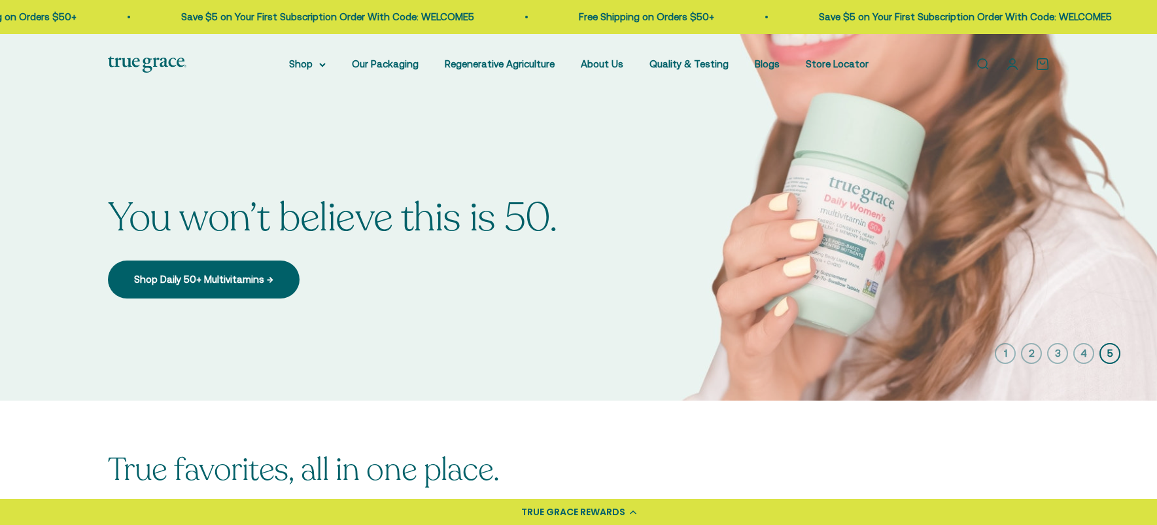
click at [1006, 351] on icon "button" at bounding box center [1005, 353] width 21 height 21
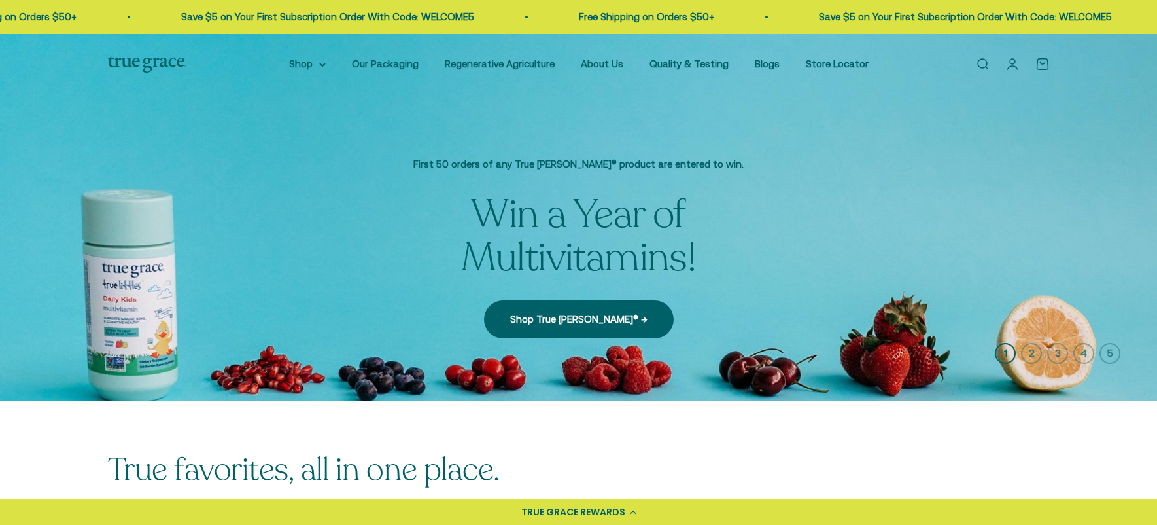
scroll to position [24, 0]
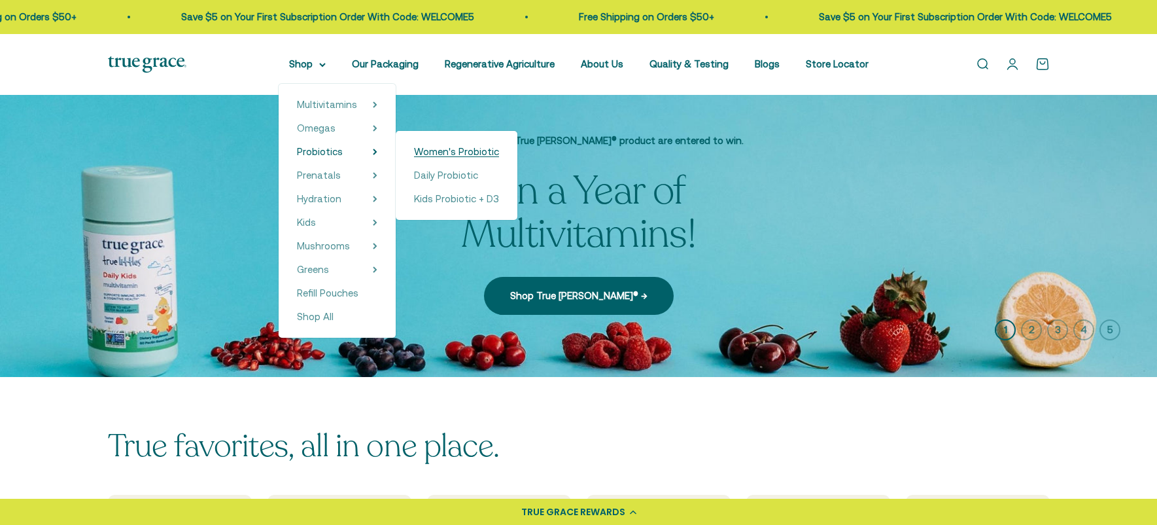
click at [458, 152] on span "Women's Probiotic" at bounding box center [456, 151] width 85 height 11
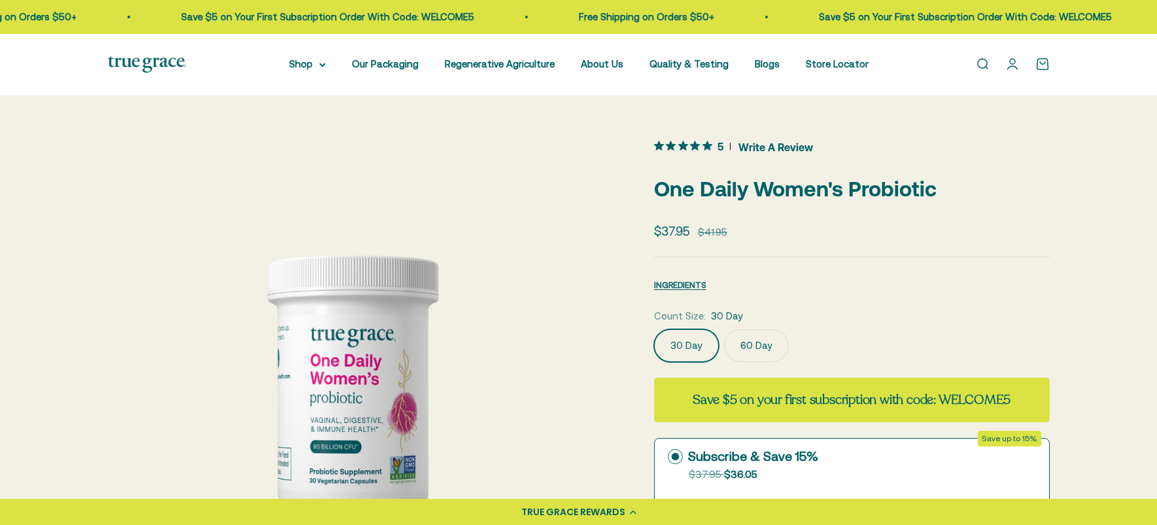
click at [764, 348] on label "60 Day" at bounding box center [756, 345] width 65 height 33
click at [654, 329] on input "60 Day" at bounding box center [653, 328] width 1 height 1
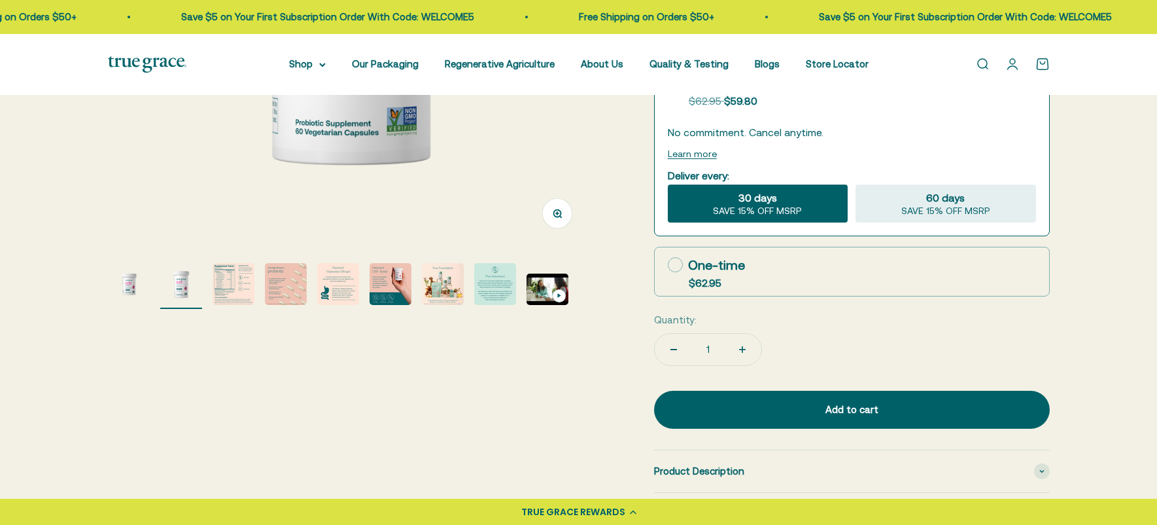
scroll to position [413, 0]
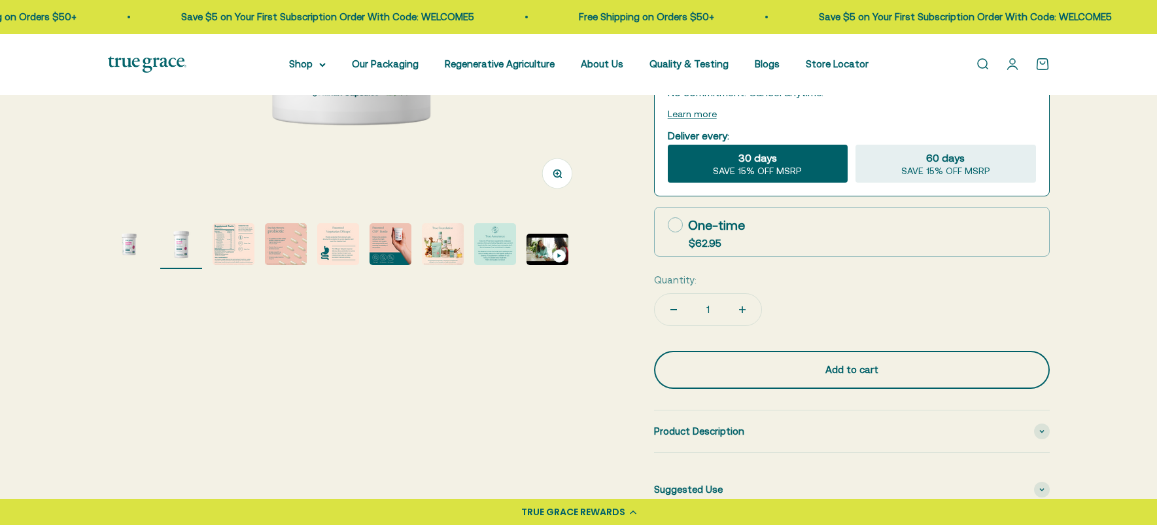
click at [865, 367] on div "Add to cart" at bounding box center [851, 370] width 343 height 16
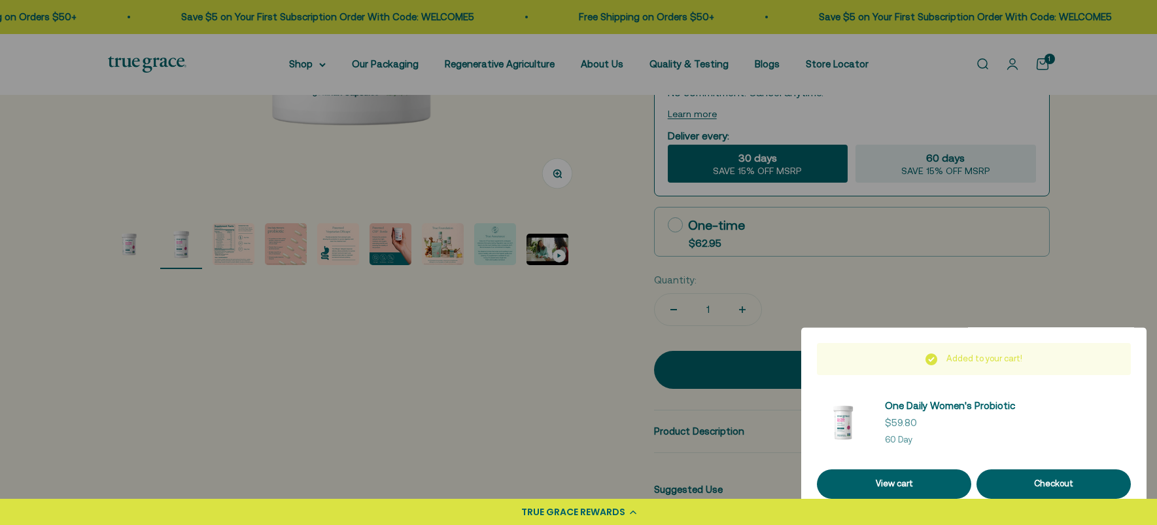
click at [213, 326] on div at bounding box center [578, 262] width 1157 height 525
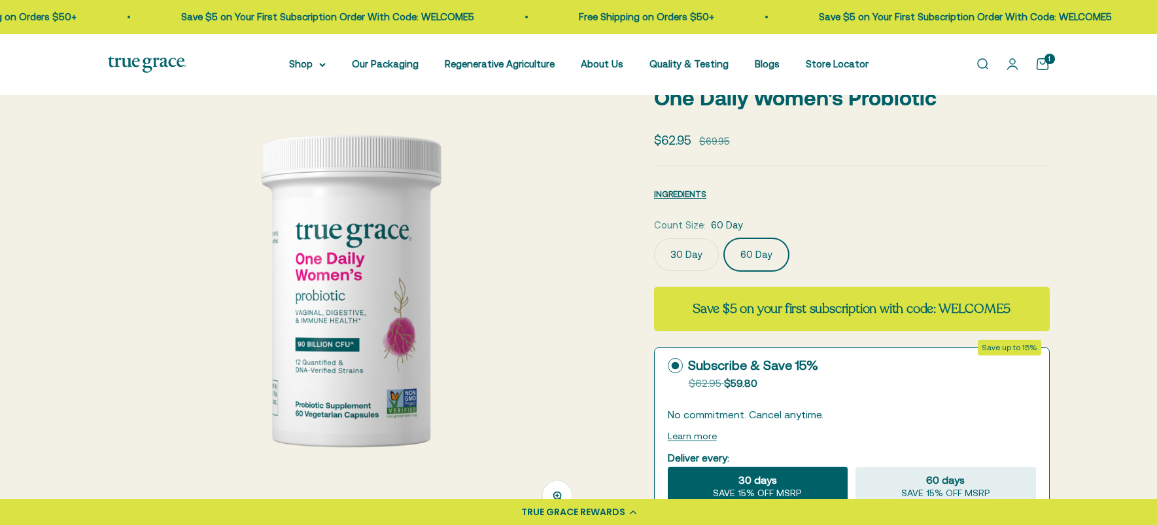
scroll to position [97, 0]
